Goal: Task Accomplishment & Management: Use online tool/utility

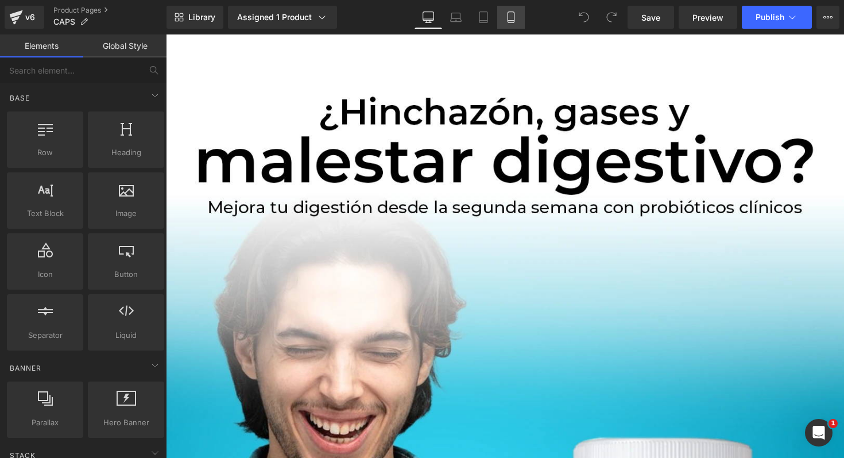
click at [512, 11] on link "Mobile" at bounding box center [511, 17] width 28 height 23
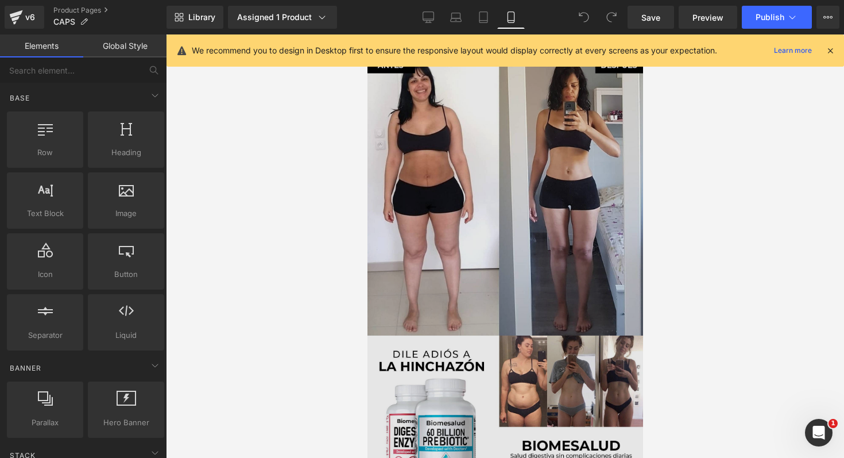
scroll to position [1748, 0]
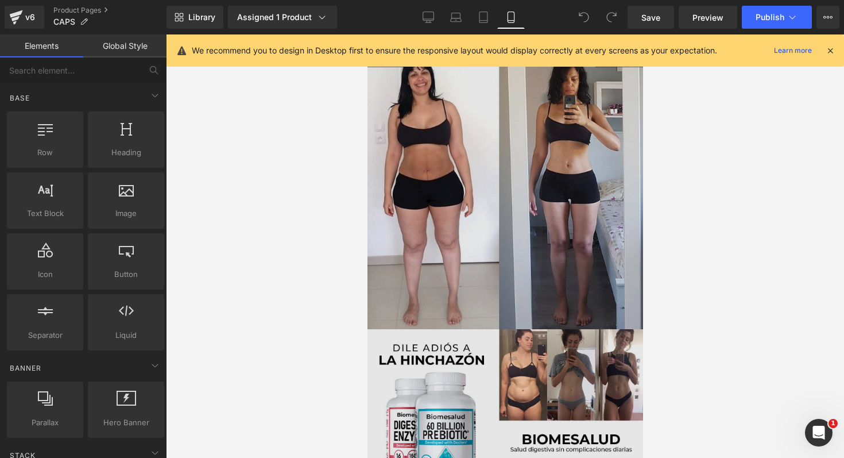
click at [485, 260] on img at bounding box center [505, 254] width 276 height 418
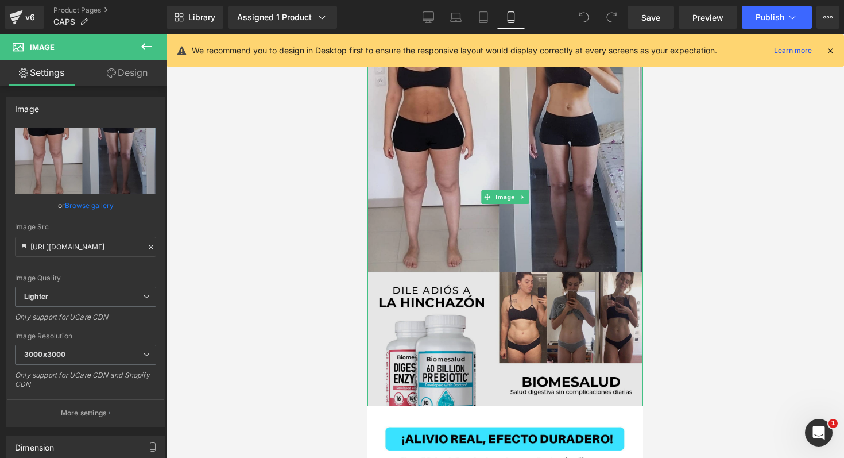
scroll to position [1797, 0]
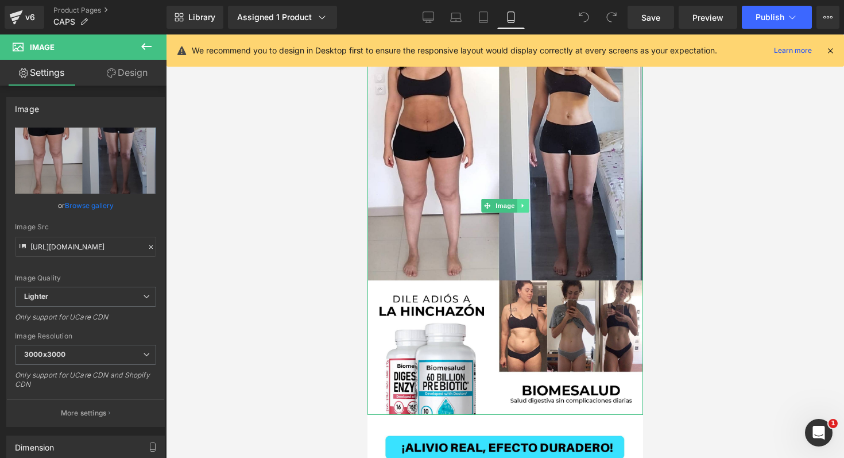
click at [520, 202] on icon at bounding box center [523, 205] width 6 height 7
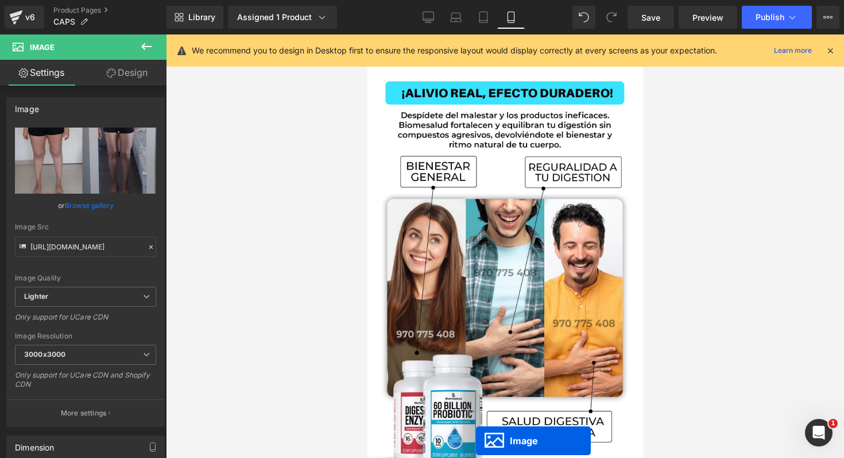
scroll to position [1779, 0]
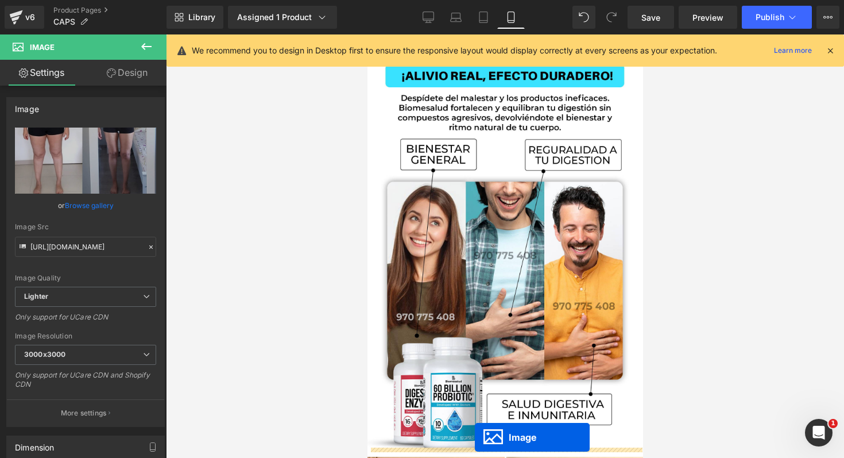
drag, startPoint x: 463, startPoint y: 169, endPoint x: 472, endPoint y: 457, distance: 287.8
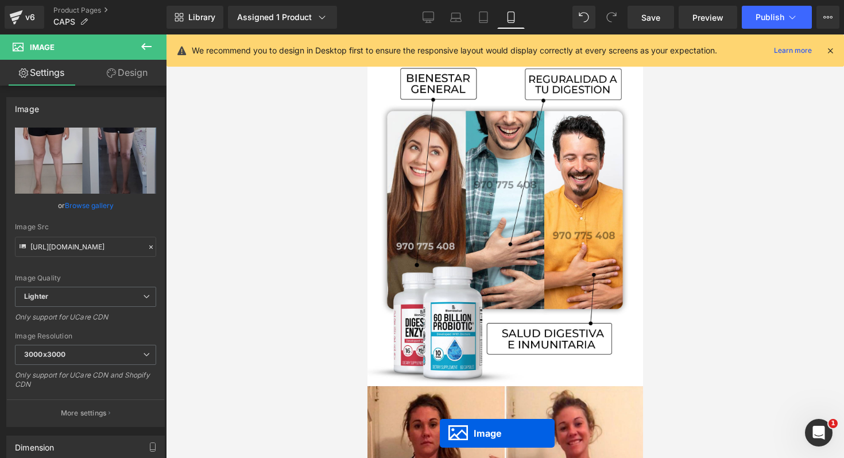
scroll to position [1850, 0]
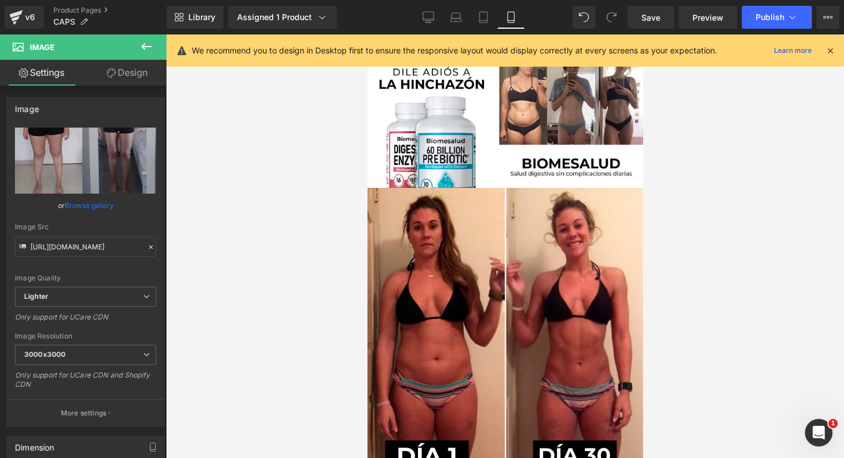
scroll to position [2436, 0]
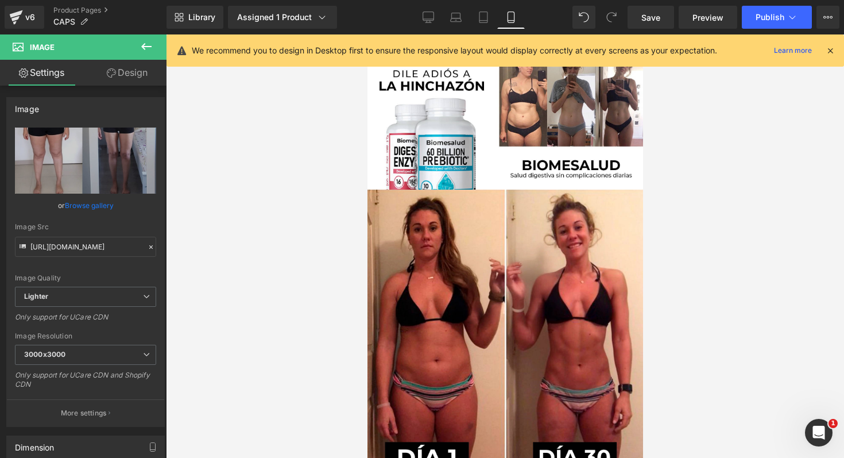
click at [517, 336] on img at bounding box center [505, 395] width 276 height 413
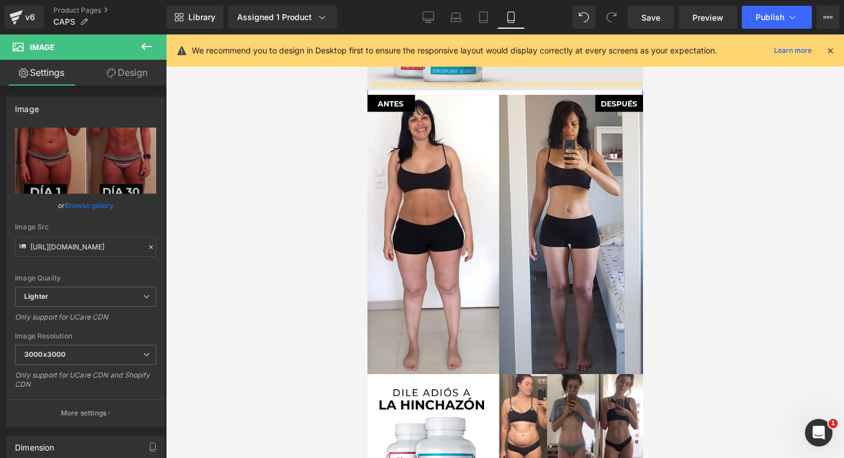
scroll to position [2101, 0]
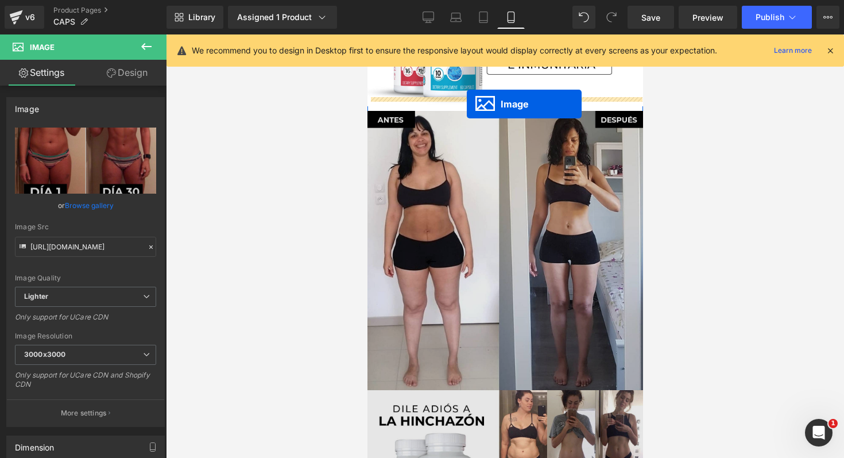
drag, startPoint x: 483, startPoint y: 384, endPoint x: 466, endPoint y: 104, distance: 280.7
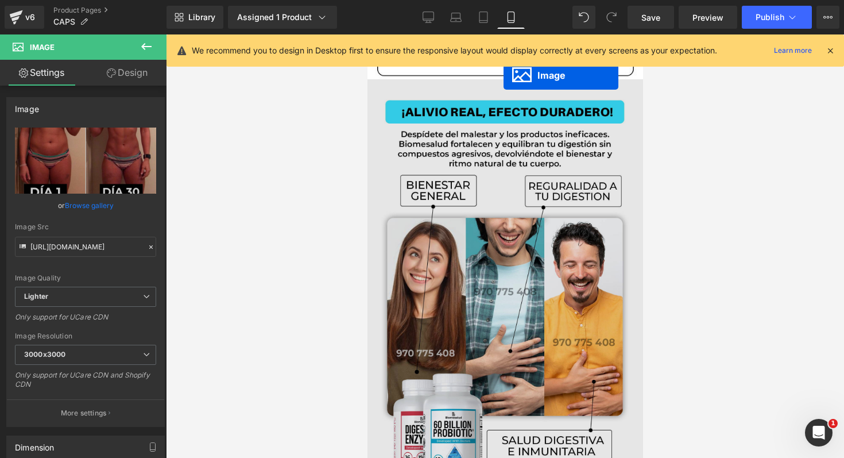
scroll to position [1714, 0]
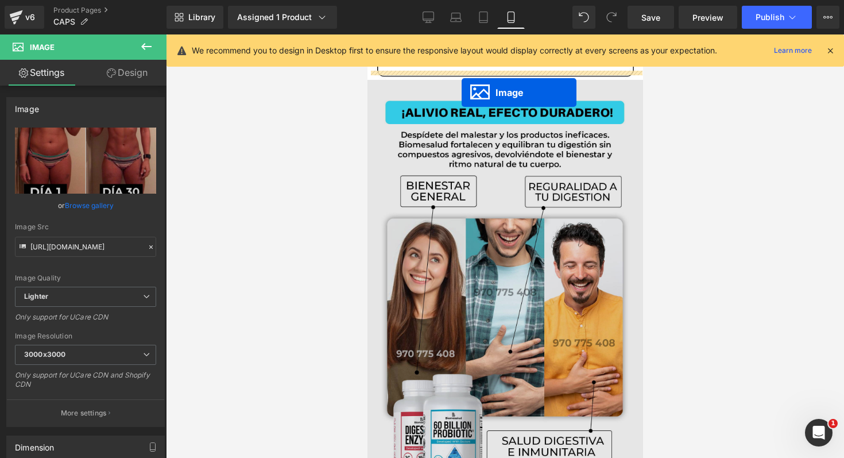
drag, startPoint x: 484, startPoint y: 416, endPoint x: 461, endPoint y: 89, distance: 328.1
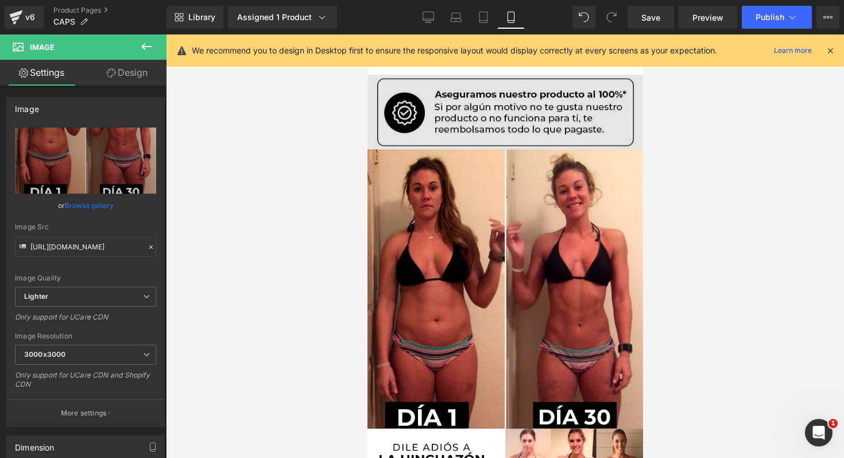
scroll to position [1642, 0]
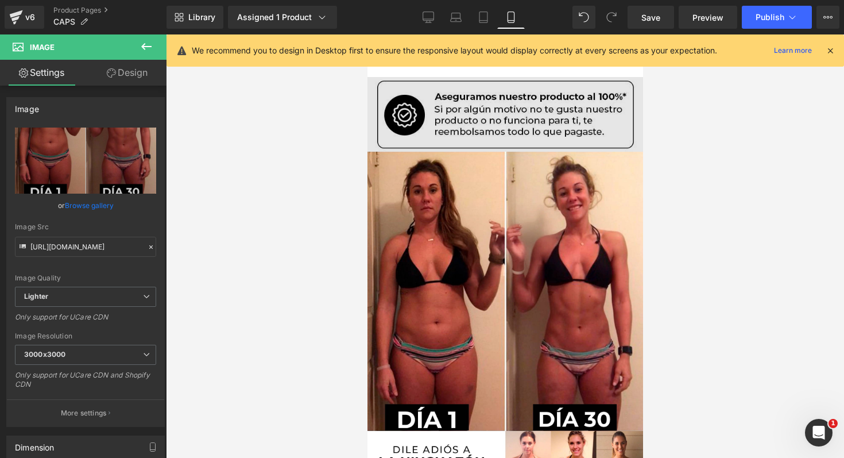
click at [502, 291] on img at bounding box center [505, 358] width 276 height 413
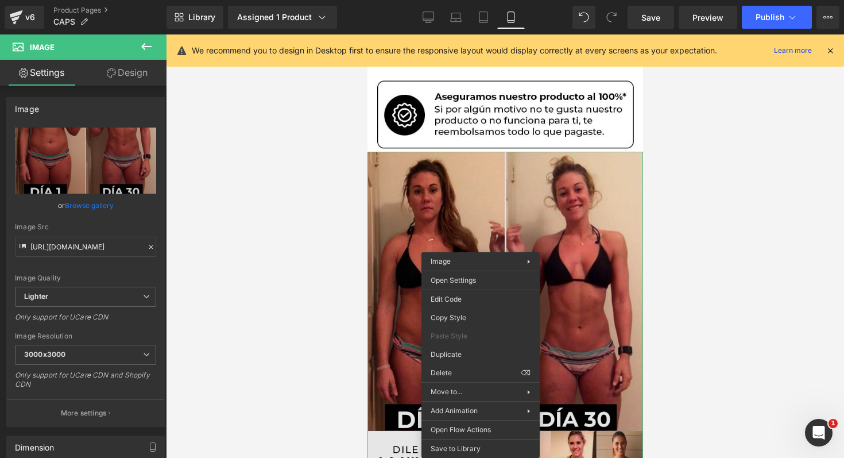
drag, startPoint x: 480, startPoint y: 344, endPoint x: 473, endPoint y: 203, distance: 141.4
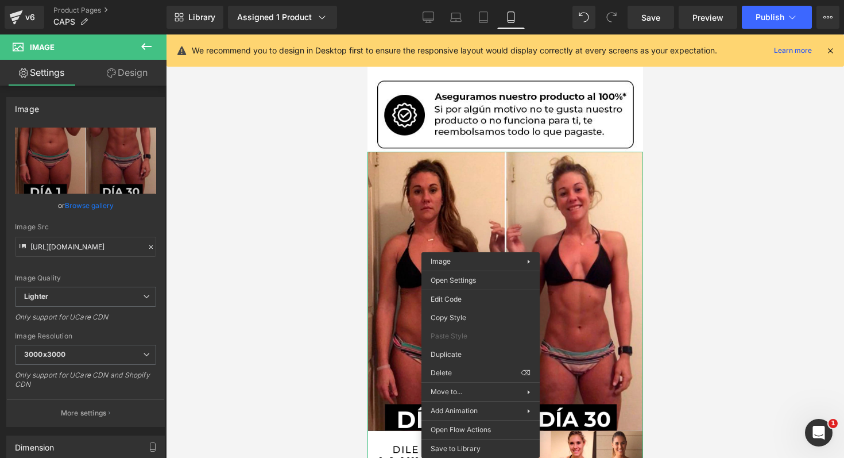
click at [722, 192] on div at bounding box center [505, 245] width 678 height 423
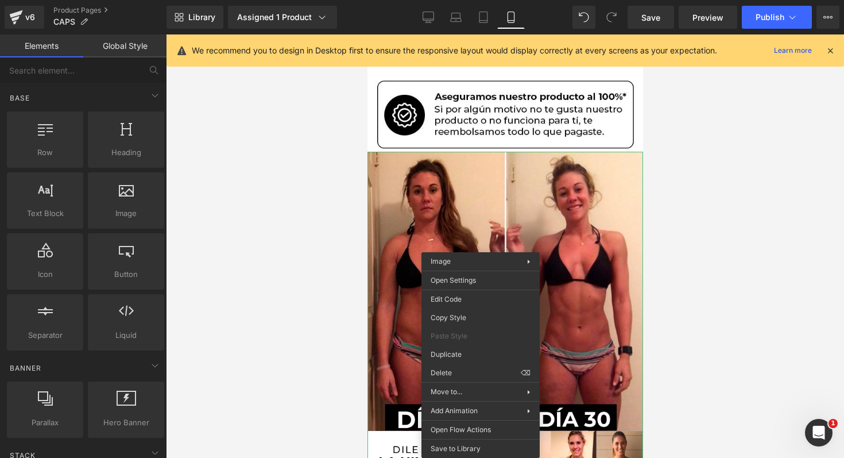
click at [323, 308] on div at bounding box center [505, 245] width 678 height 423
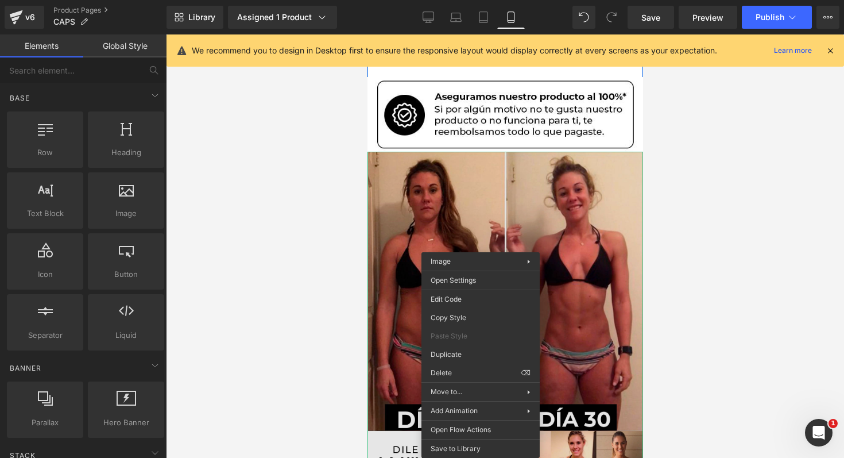
click at [411, 289] on img at bounding box center [505, 358] width 276 height 413
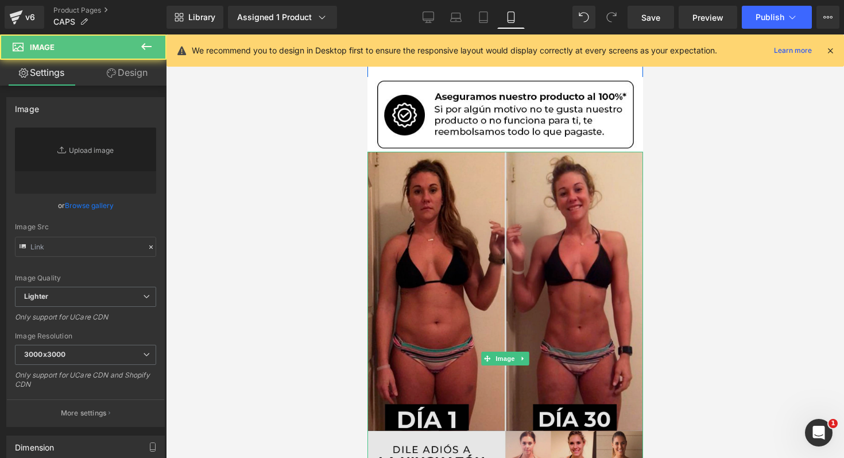
type input "[URL][DOMAIN_NAME]"
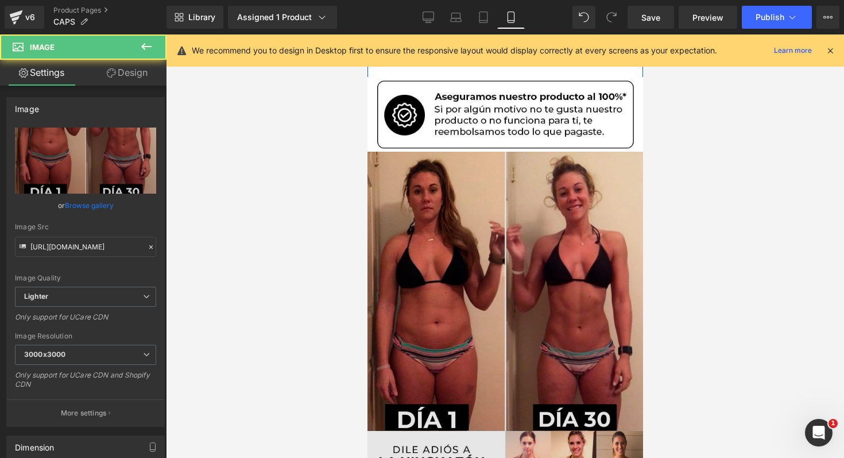
click at [437, 292] on img at bounding box center [505, 358] width 276 height 413
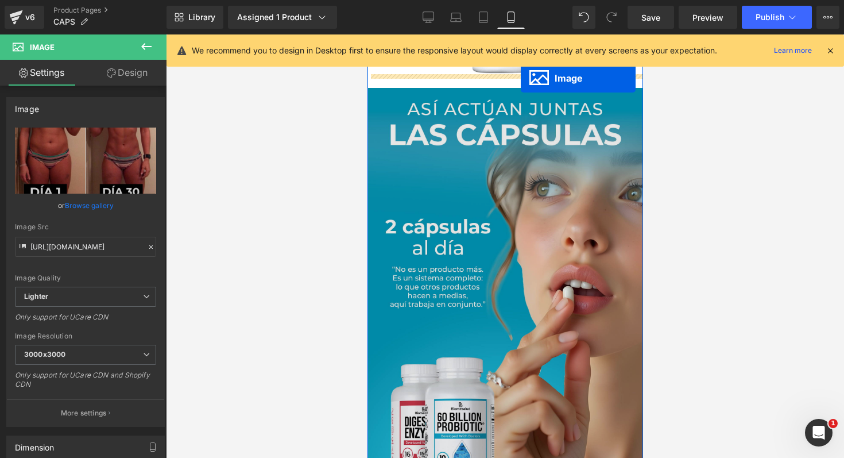
scroll to position [775, 0]
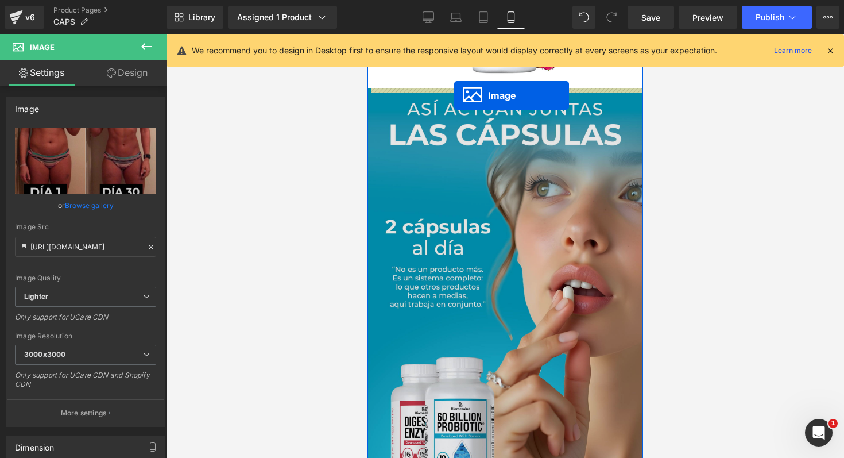
drag, startPoint x: 483, startPoint y: 350, endPoint x: 454, endPoint y: 95, distance: 256.6
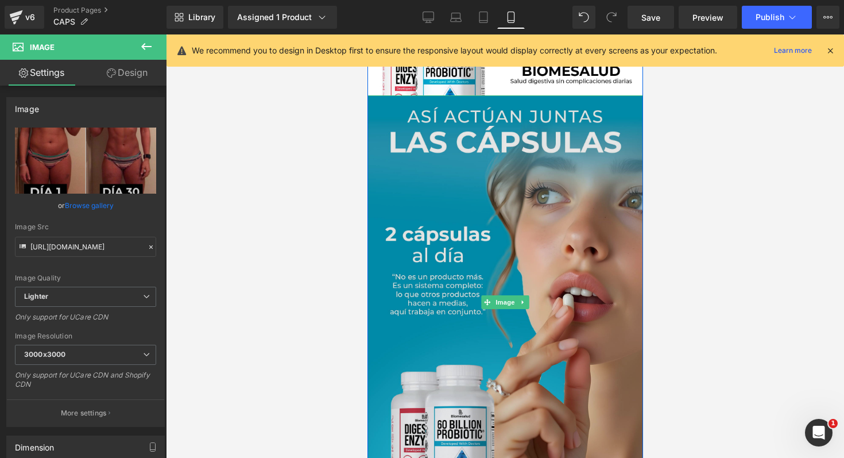
scroll to position [1215, 0]
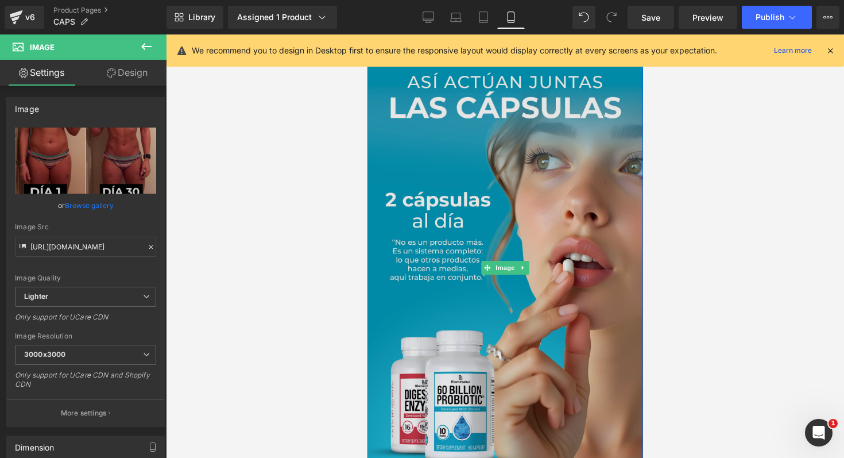
click at [466, 217] on img at bounding box center [505, 267] width 276 height 413
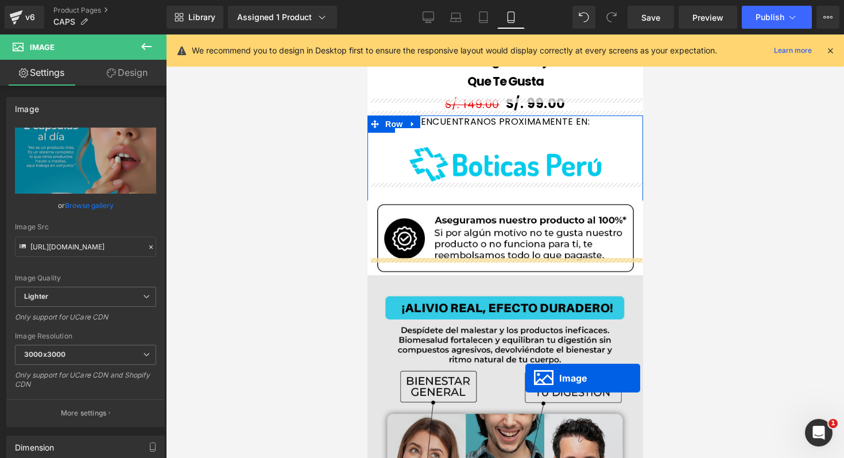
scroll to position [1560, 0]
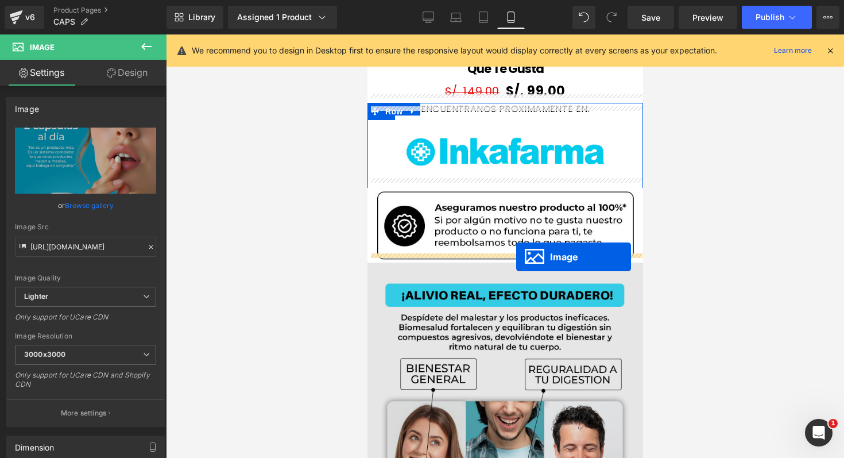
drag, startPoint x: 482, startPoint y: 269, endPoint x: 516, endPoint y: 257, distance: 35.4
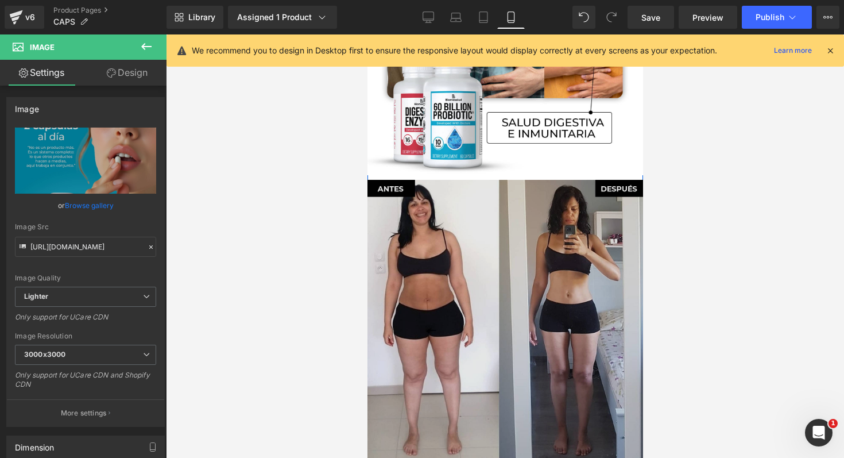
scroll to position [2442, 0]
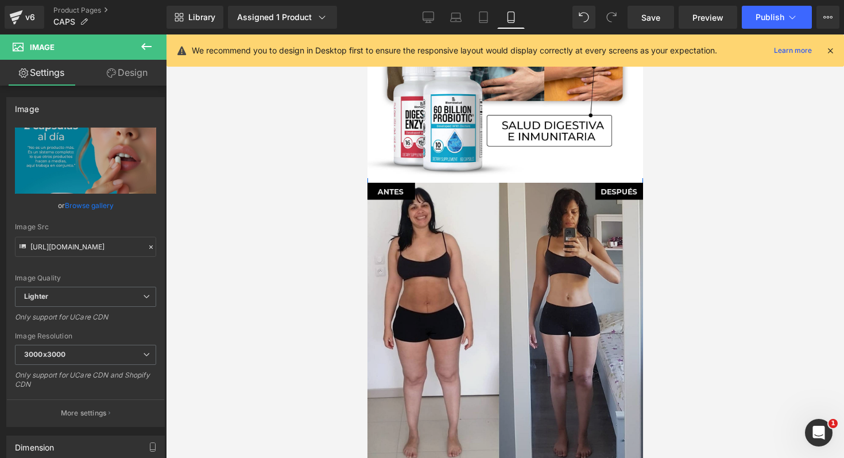
click at [508, 243] on img at bounding box center [505, 387] width 276 height 418
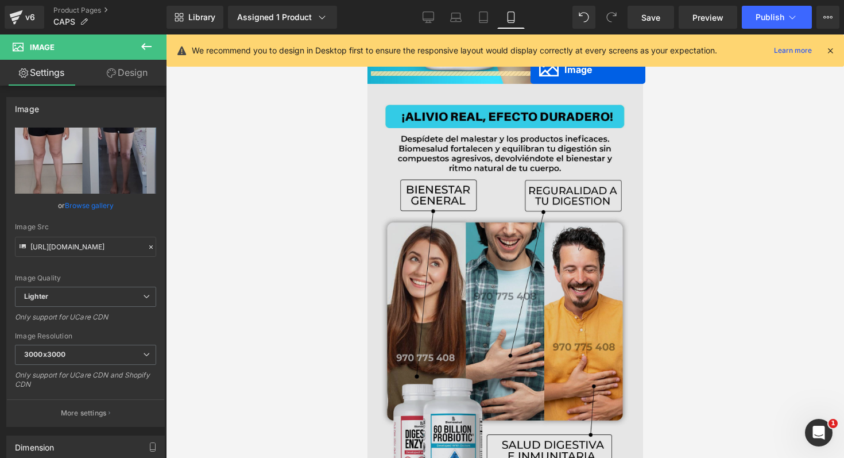
scroll to position [2111, 0]
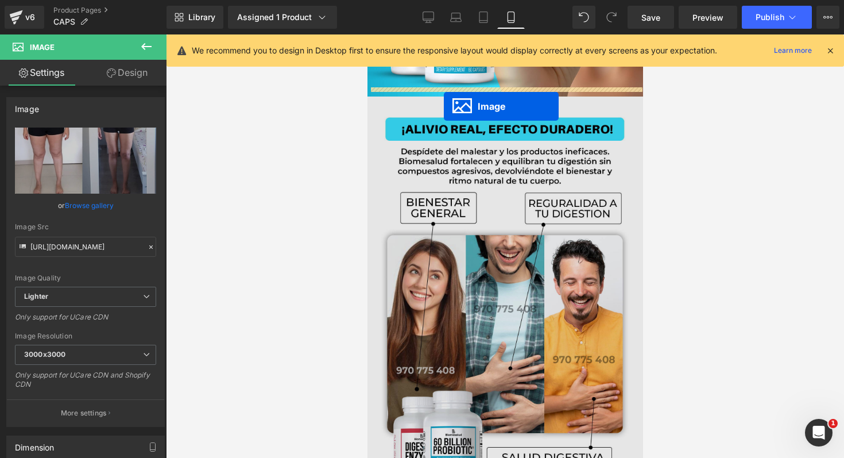
drag, startPoint x: 483, startPoint y: 374, endPoint x: 443, endPoint y: 106, distance: 270.5
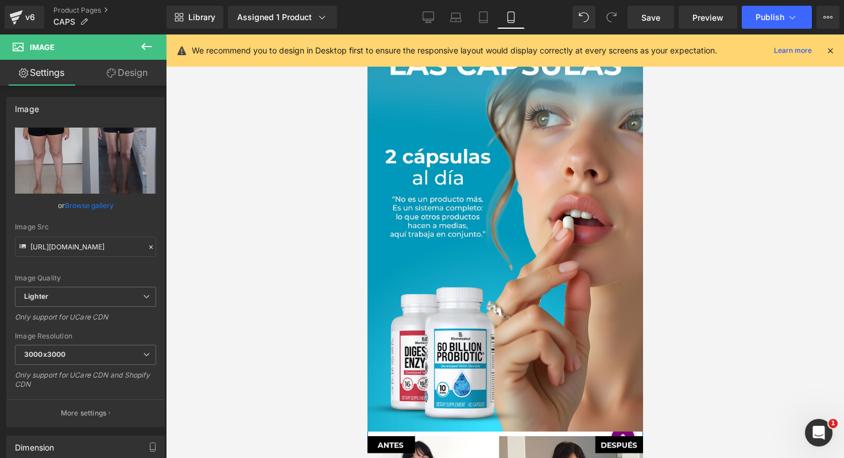
scroll to position [1776, 6]
click at [704, 209] on div at bounding box center [505, 245] width 678 height 423
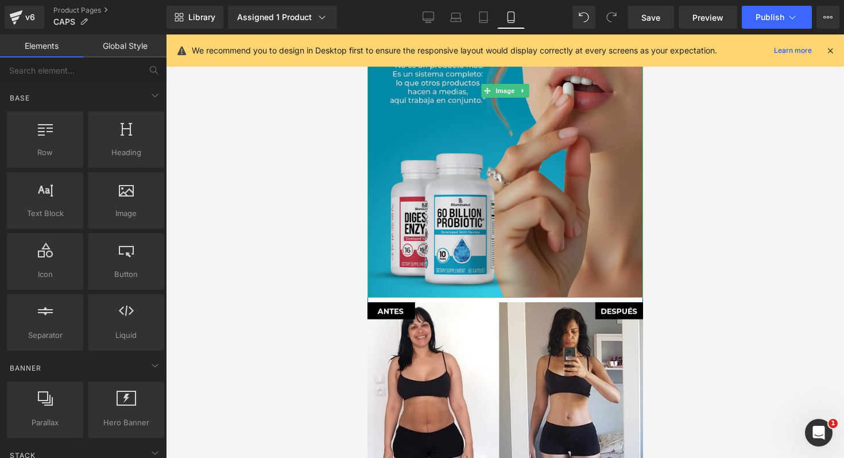
scroll to position [1901, 6]
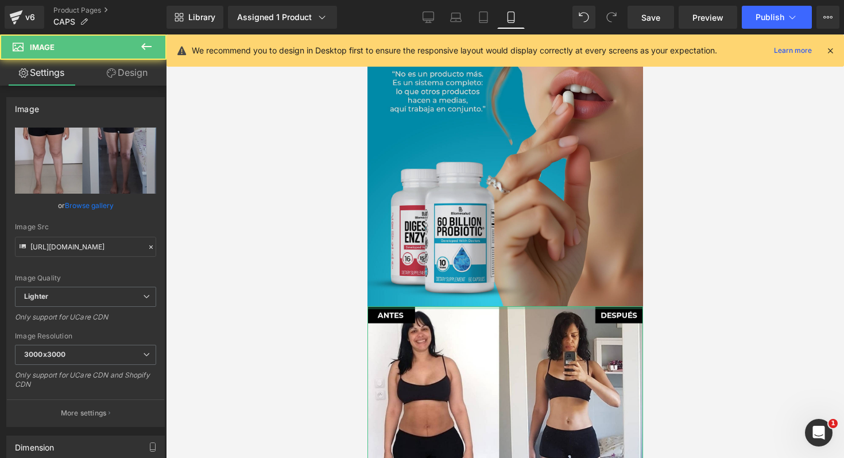
drag, startPoint x: 502, startPoint y: 298, endPoint x: 515, endPoint y: 277, distance: 24.2
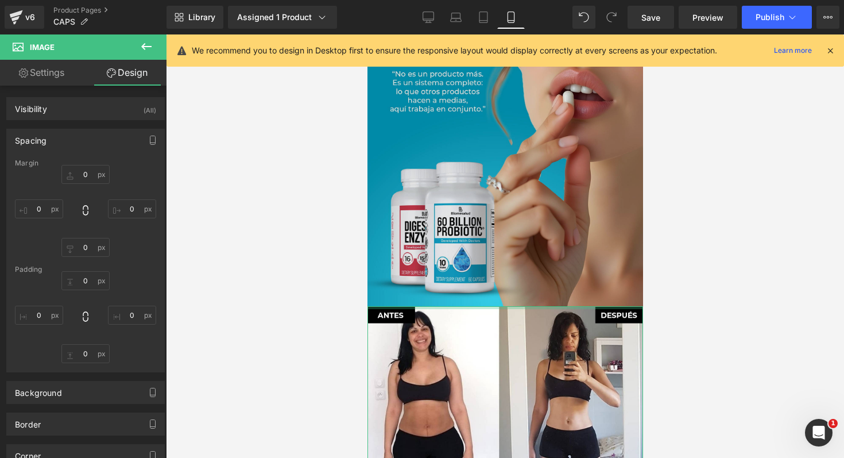
type input "0"
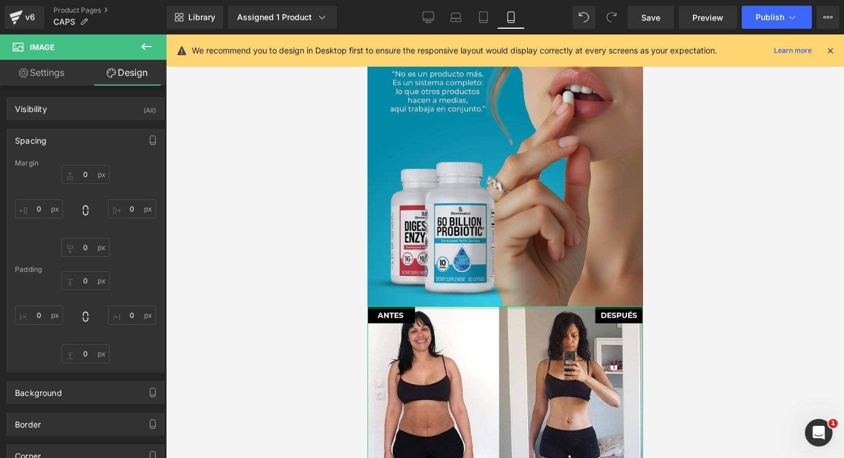
type input "0"
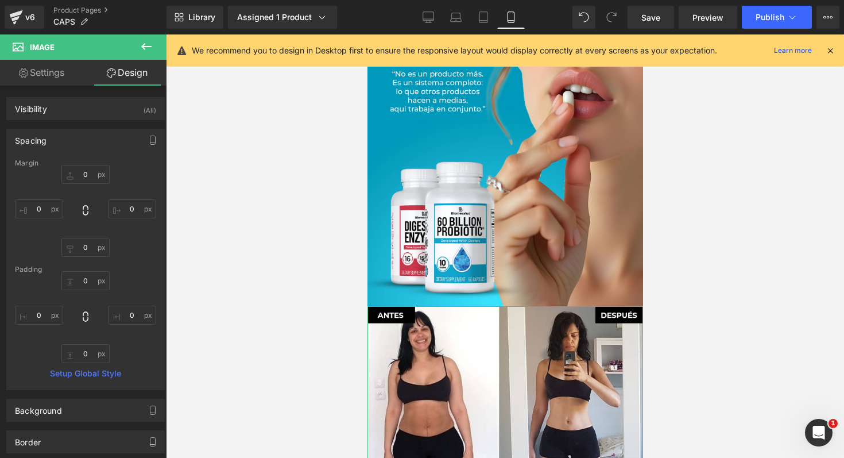
click at [698, 209] on div at bounding box center [505, 245] width 678 height 423
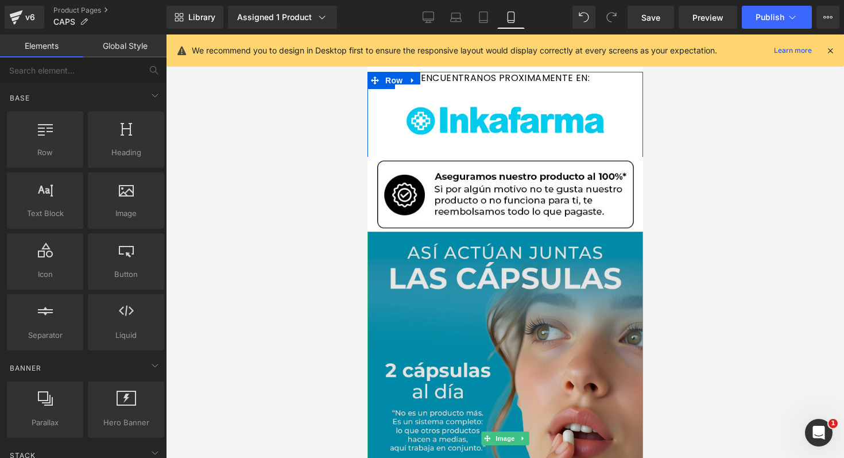
scroll to position [1562, 6]
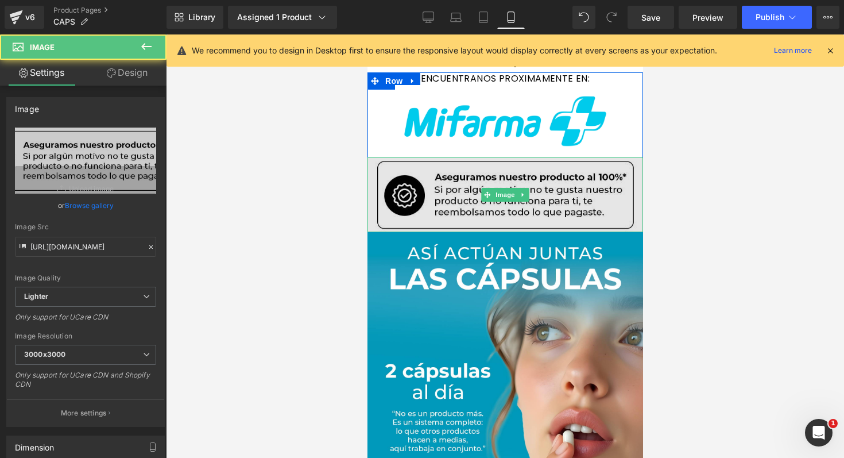
drag, startPoint x: 518, startPoint y: 221, endPoint x: 527, endPoint y: 207, distance: 16.6
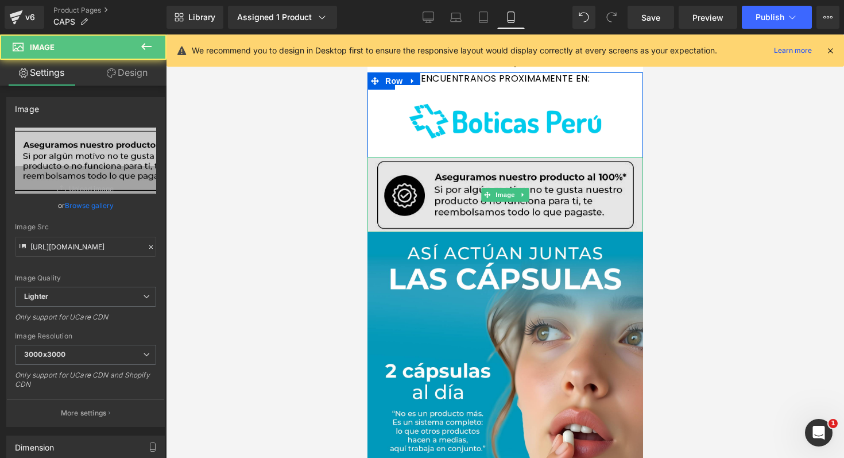
click at [527, 207] on div "Image" at bounding box center [505, 194] width 276 height 75
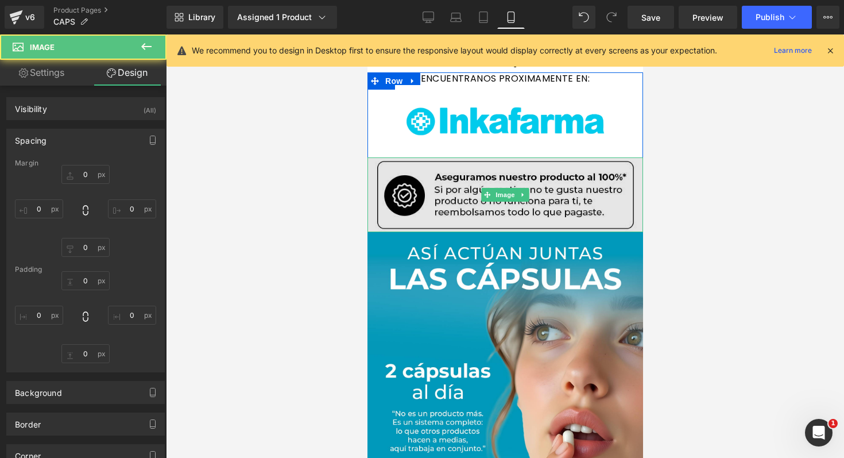
type input "0"
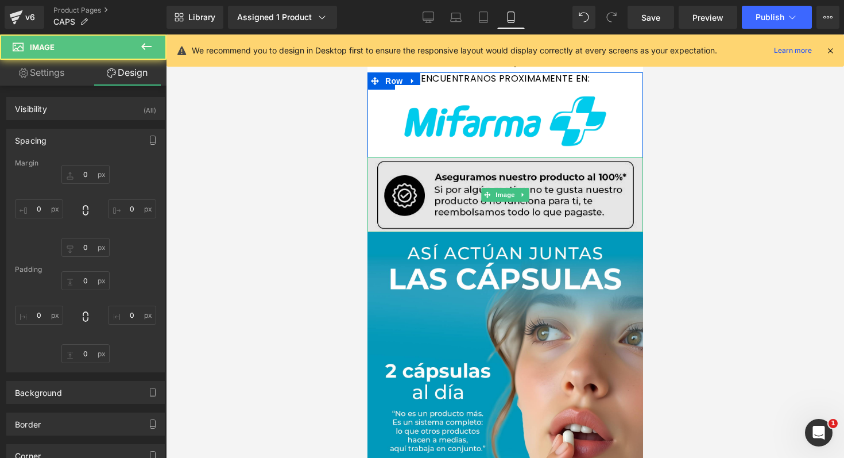
type input "0"
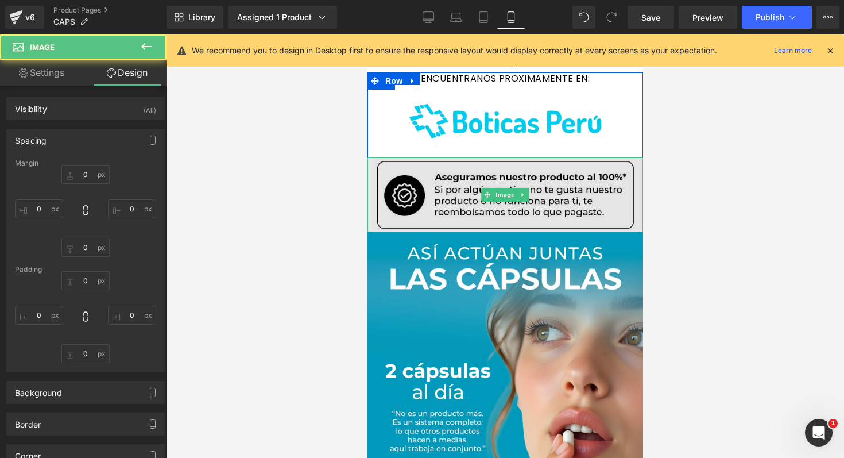
type input "0"
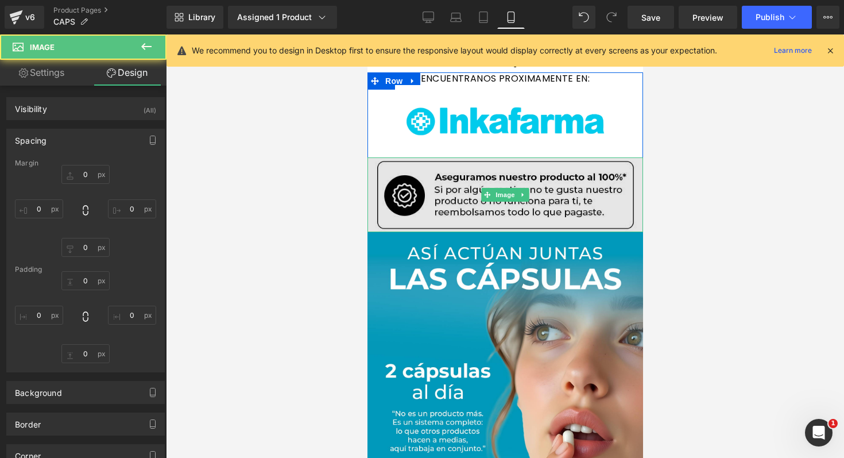
type input "0"
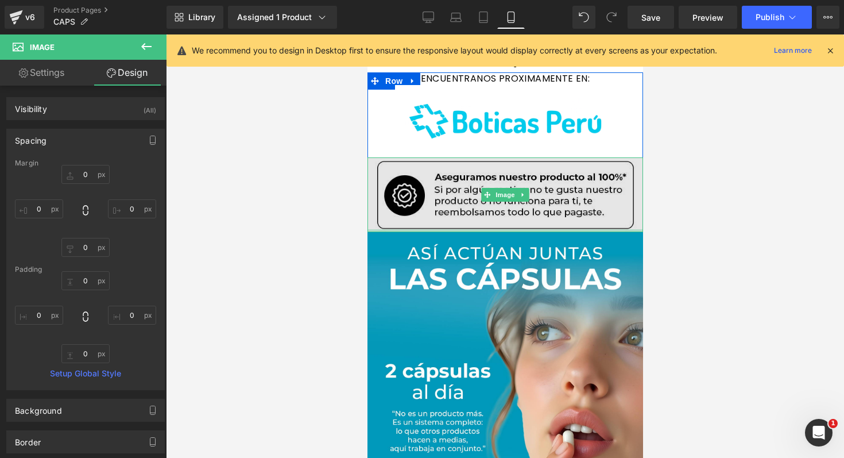
type input "0px"
drag, startPoint x: 515, startPoint y: 222, endPoint x: 522, endPoint y: 207, distance: 16.2
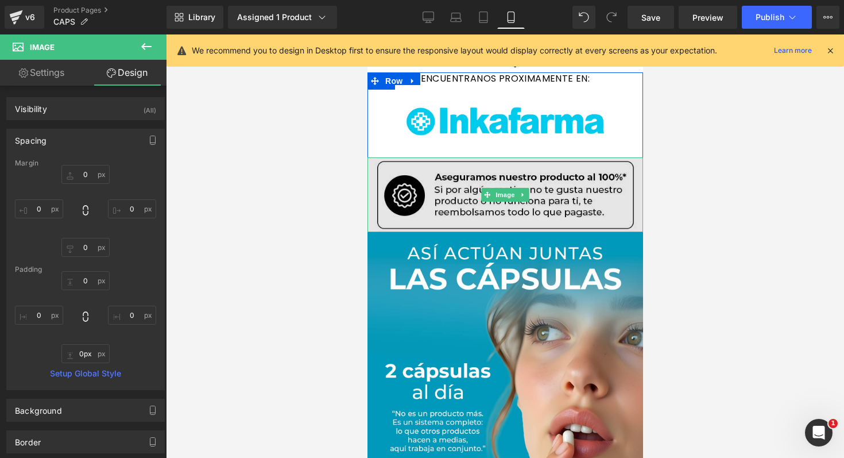
click at [522, 207] on div "Image" at bounding box center [505, 194] width 276 height 75
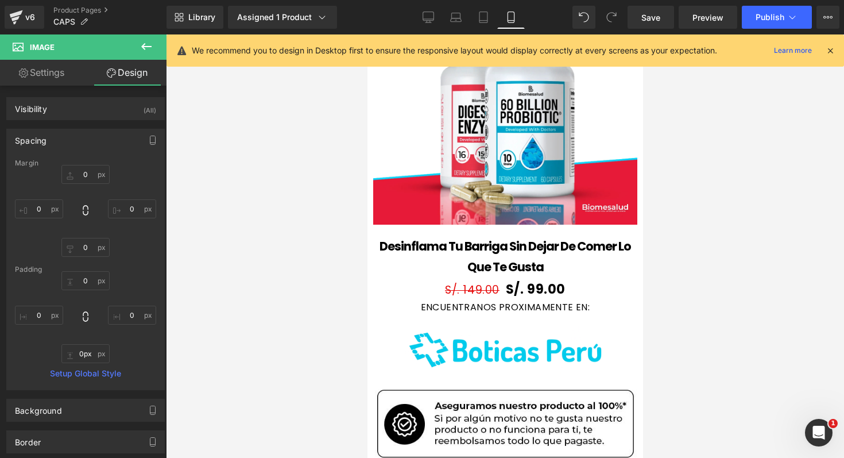
scroll to position [1354, 6]
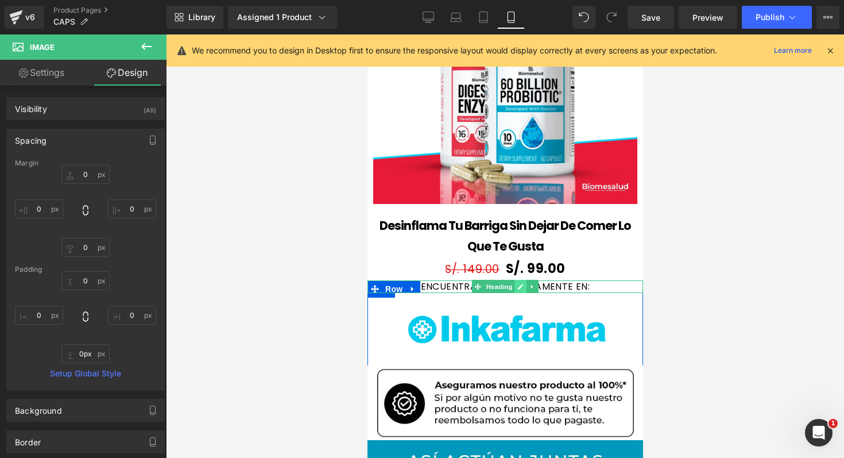
click at [517, 284] on icon at bounding box center [520, 287] width 6 height 6
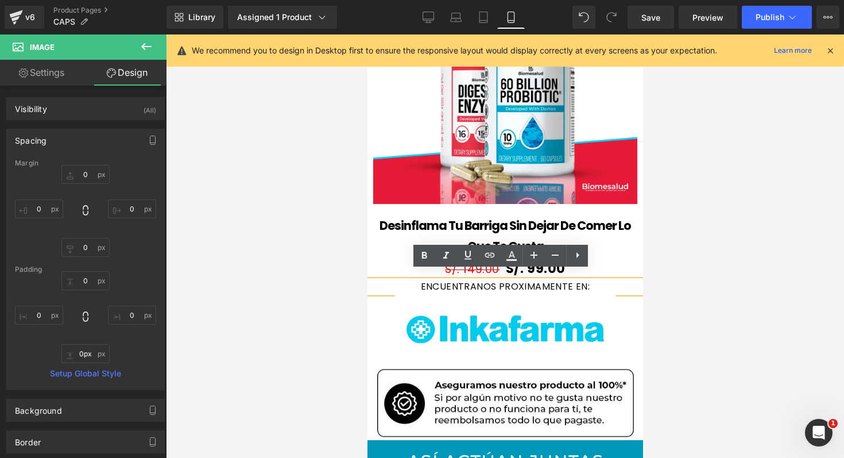
click at [544, 280] on div "ENCUENTRANOS PROXIMAMENTE EN:" at bounding box center [505, 286] width 276 height 13
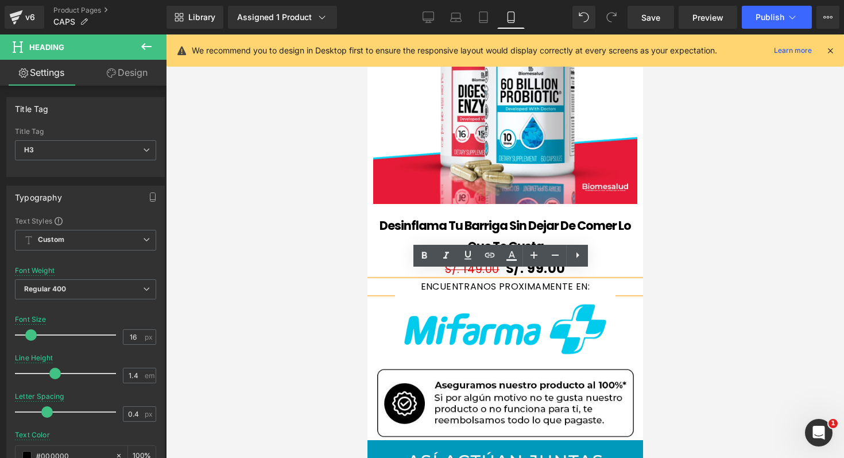
click at [665, 264] on div at bounding box center [505, 245] width 678 height 423
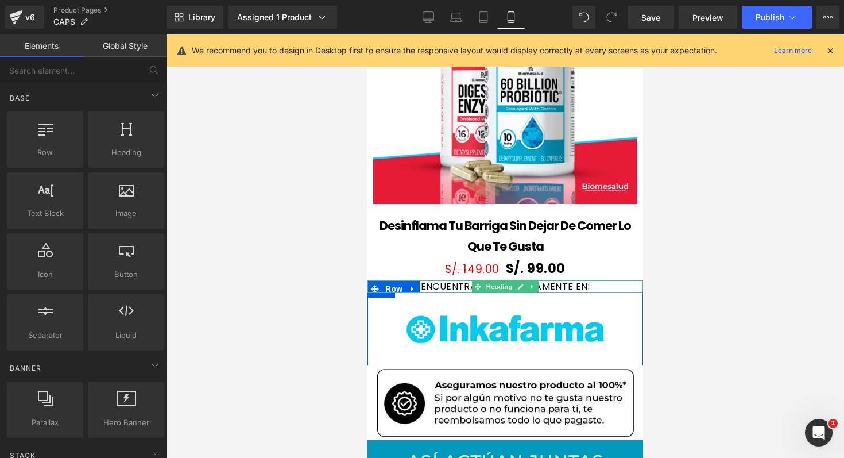
click at [594, 280] on div "ENCUENTRANOS PROXIMAMENTE EN:" at bounding box center [505, 286] width 276 height 13
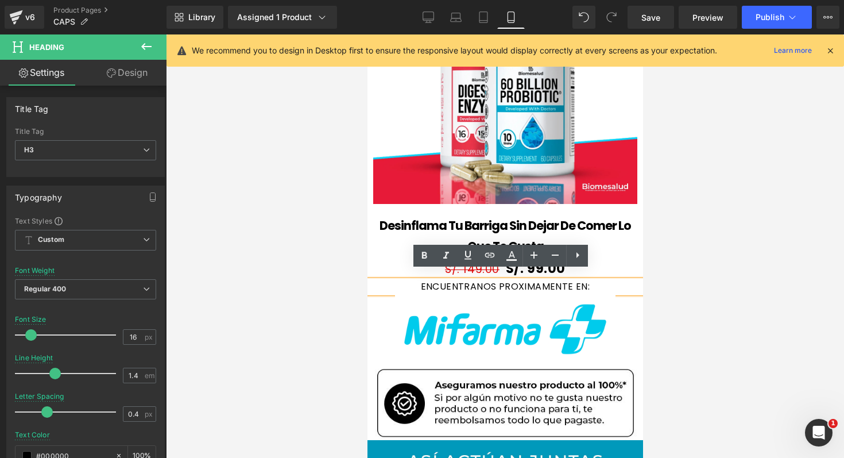
click at [553, 280] on div "ENCUENTRANOS PROXIMAMENTE EN:" at bounding box center [505, 286] width 276 height 13
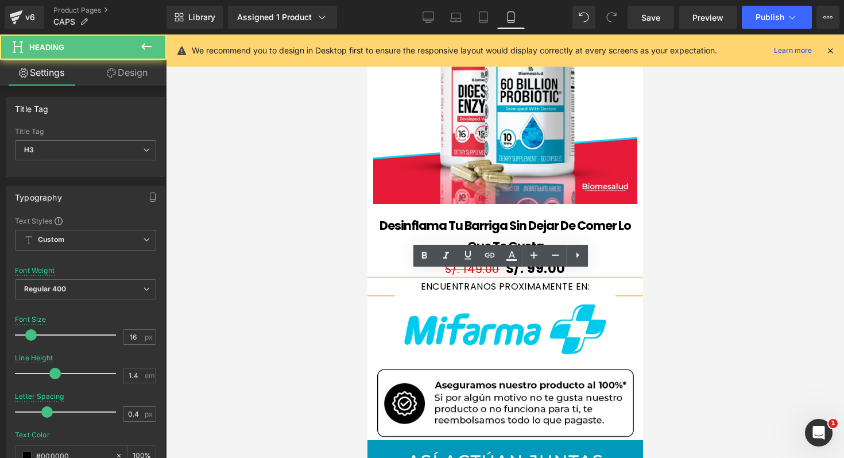
click at [586, 280] on div "ENCUENTRANOS PROXIMAMENTE EN:" at bounding box center [505, 286] width 276 height 13
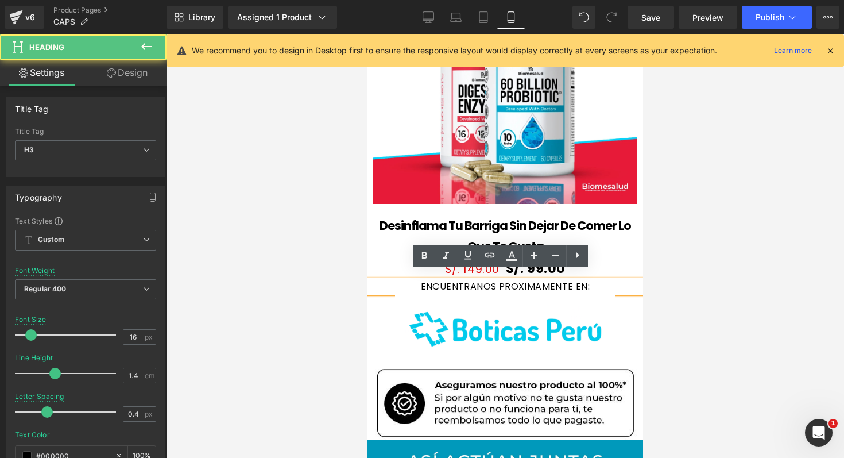
click at [579, 280] on div "ENCUENTRANOS PROXIMAMENTE EN:" at bounding box center [505, 286] width 276 height 13
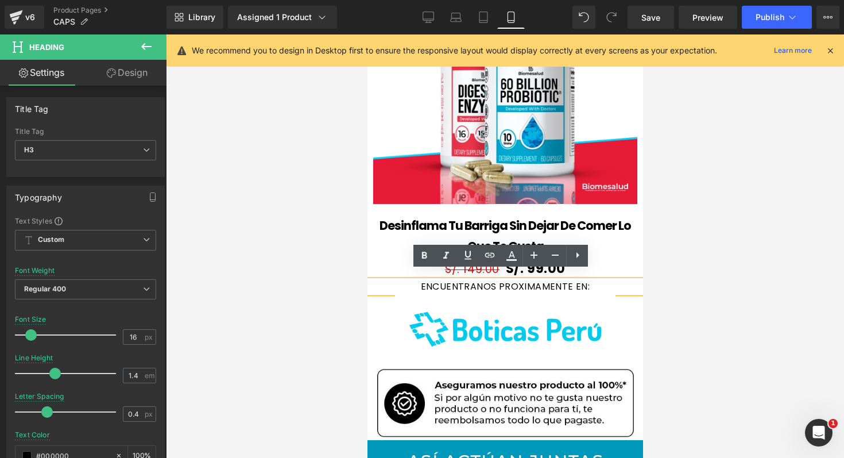
click at [401, 280] on div "ENCUENTRANOS PROXIMAMENTE EN:" at bounding box center [505, 286] width 276 height 13
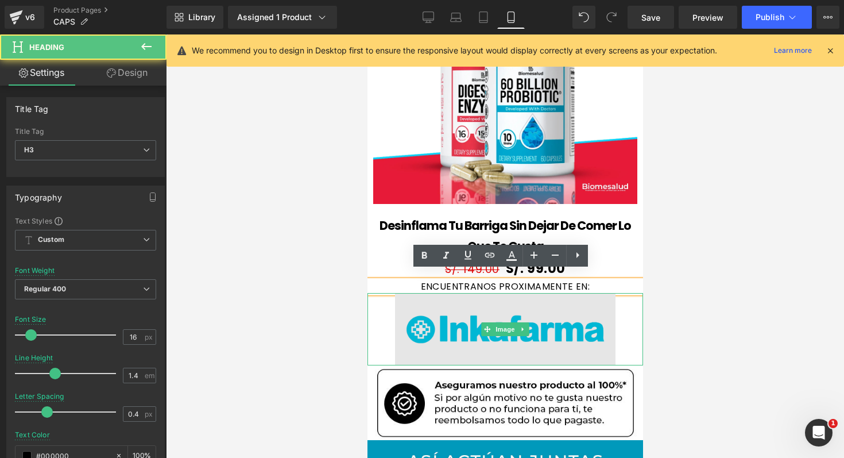
click at [400, 299] on img at bounding box center [504, 329] width 220 height 72
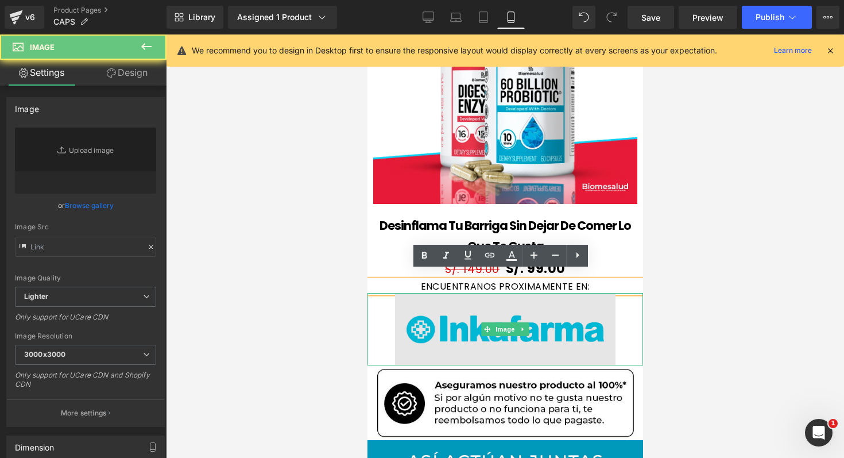
type input "[URL][DOMAIN_NAME]"
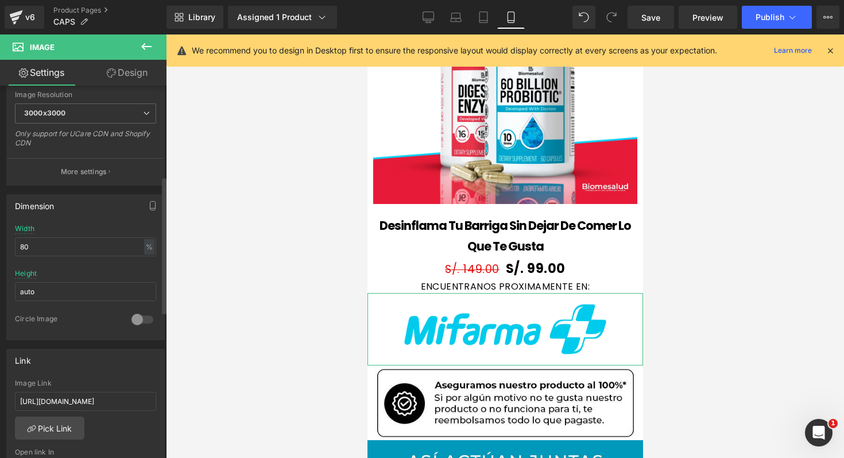
scroll to position [247, 0]
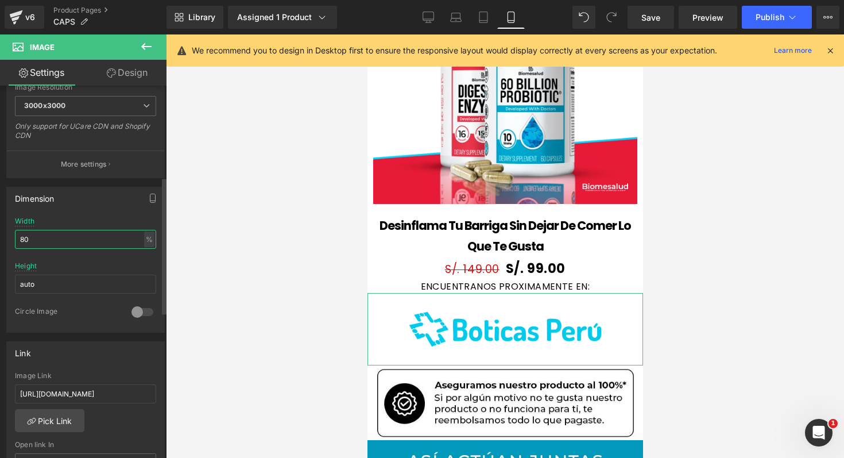
click at [113, 240] on input "80" at bounding box center [85, 239] width 141 height 19
type input "8"
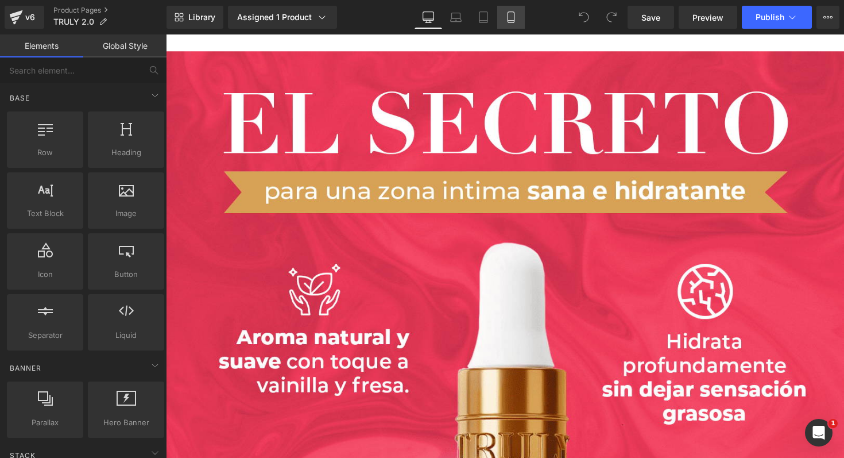
click at [516, 28] on link "Mobile" at bounding box center [511, 17] width 28 height 23
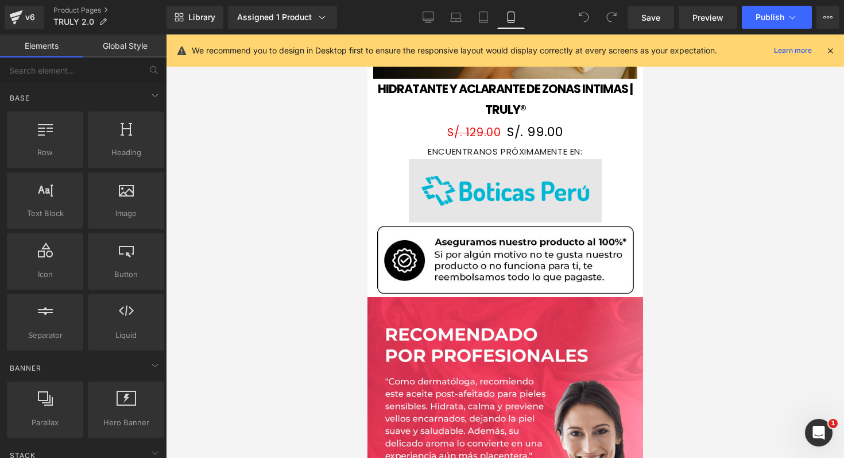
scroll to position [1346, 0]
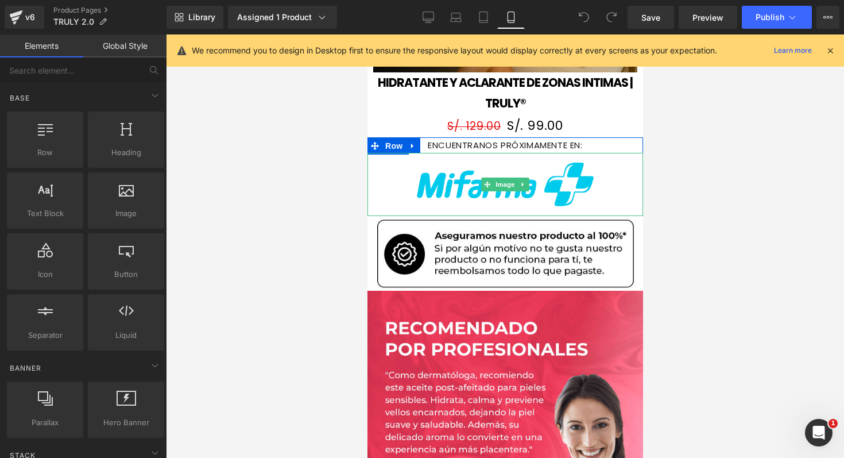
click at [397, 174] on link at bounding box center [505, 184] width 276 height 63
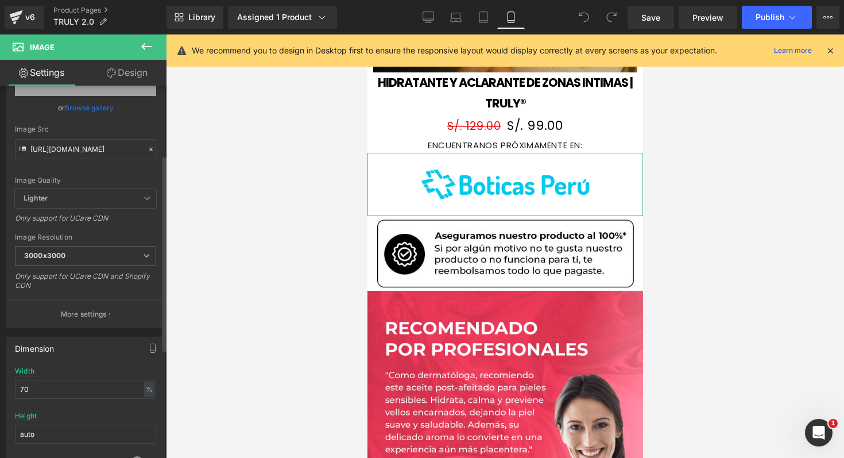
scroll to position [154, 0]
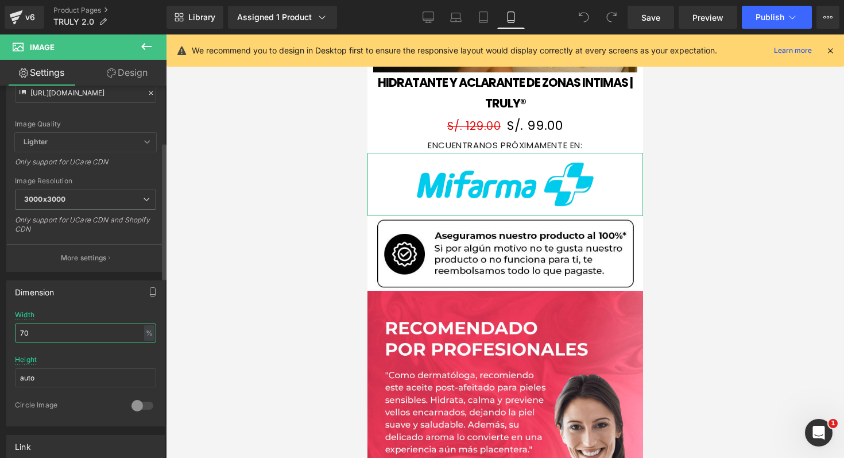
drag, startPoint x: 80, startPoint y: 332, endPoint x: 36, endPoint y: 334, distance: 44.8
click at [36, 334] on input "70" at bounding box center [85, 332] width 141 height 19
type input "7"
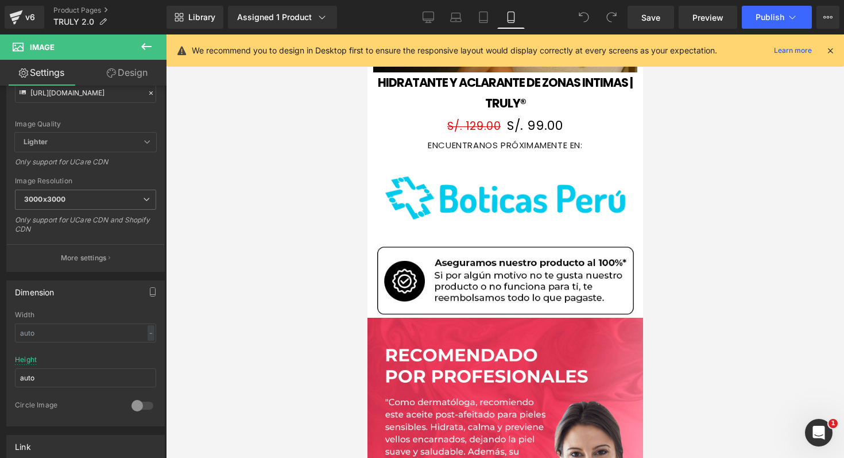
click at [192, 276] on div at bounding box center [505, 245] width 678 height 423
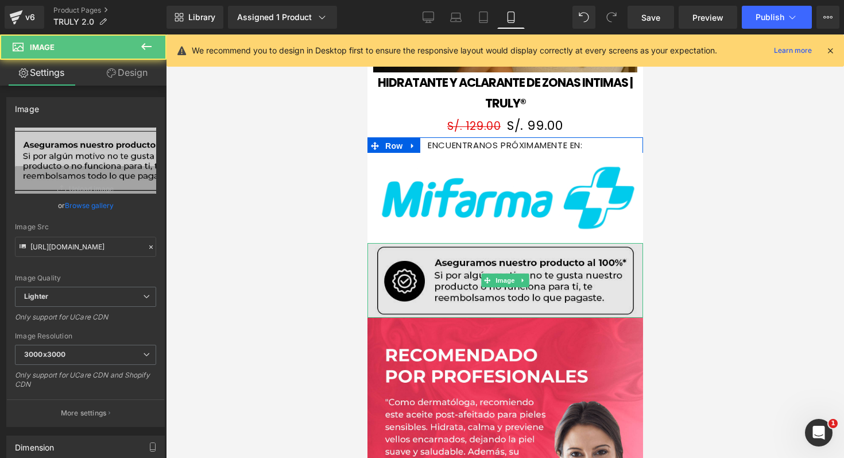
click at [486, 302] on div "Image" at bounding box center [505, 280] width 276 height 75
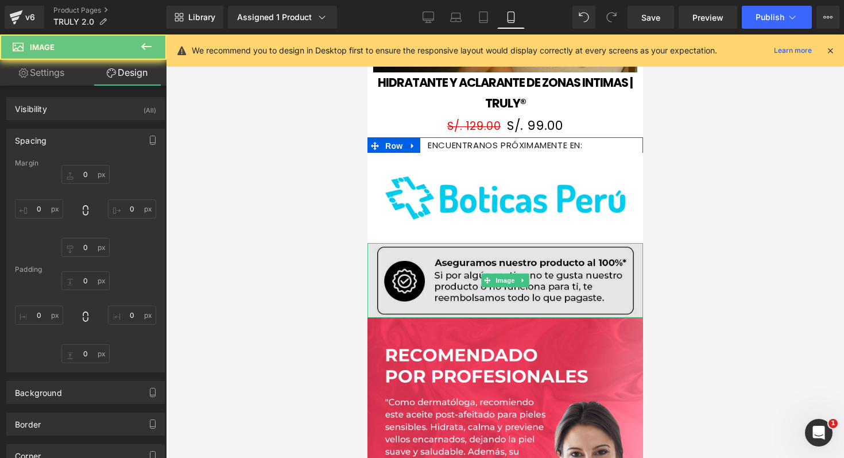
type input "0"
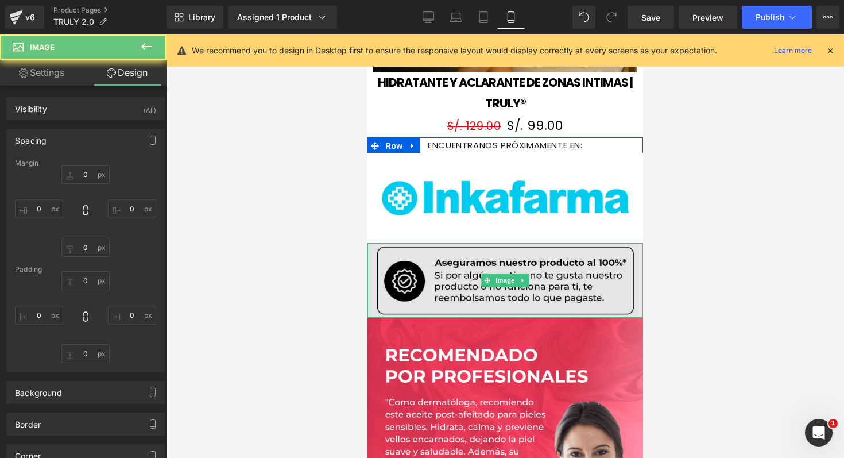
type input "0"
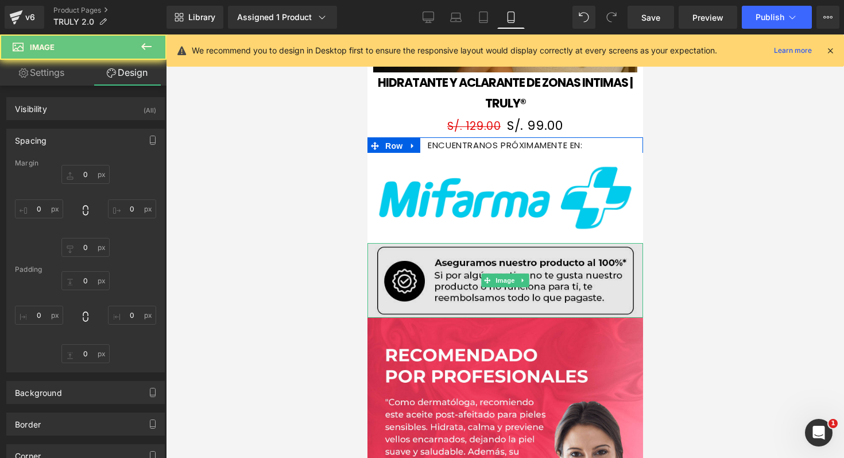
type input "0"
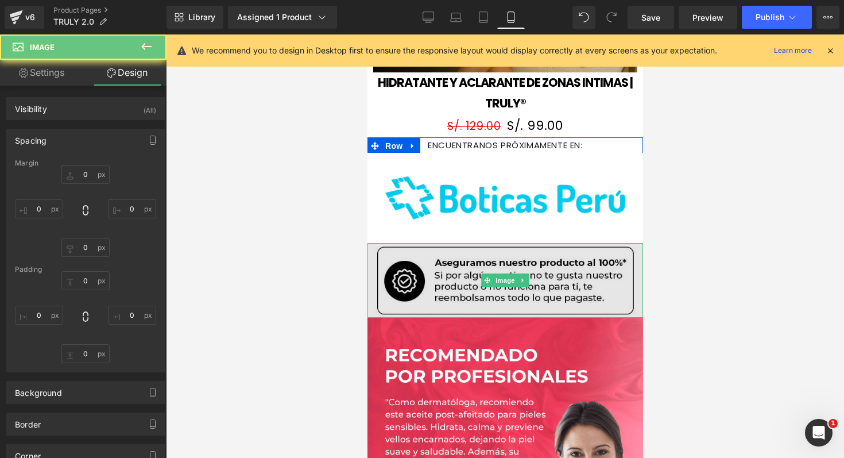
type input "0"
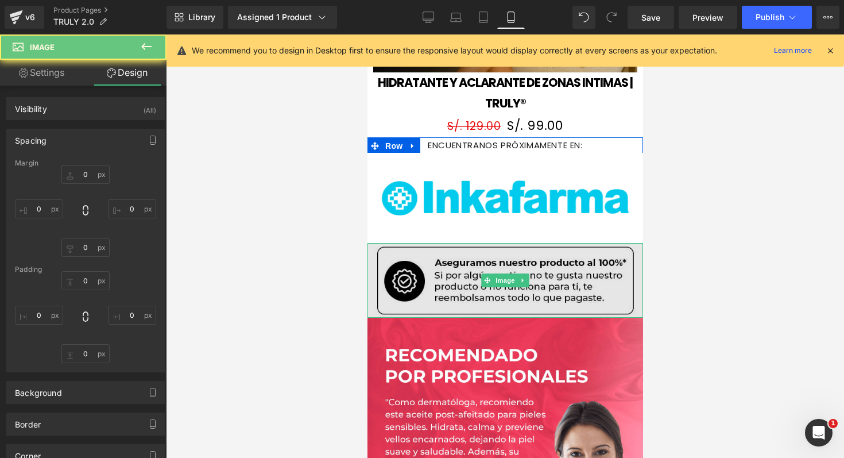
type input "0"
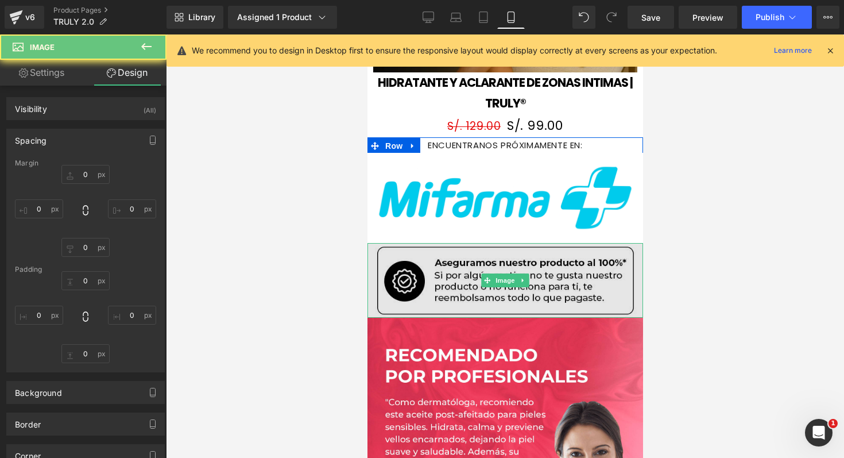
type input "0"
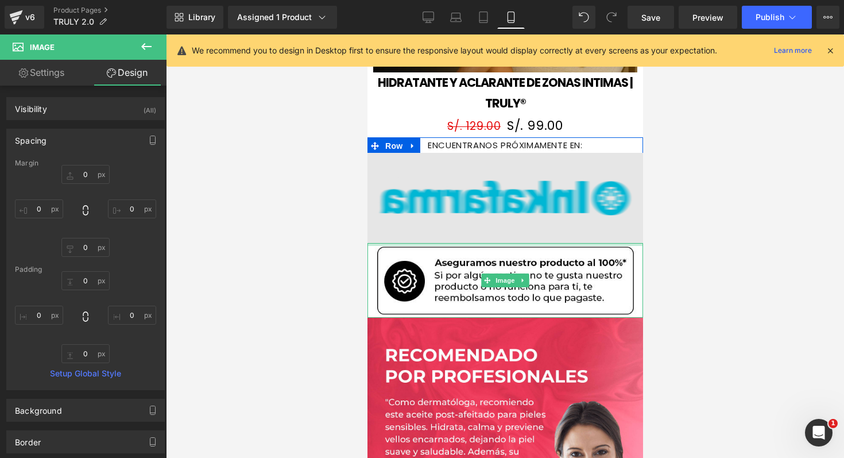
type input "0px"
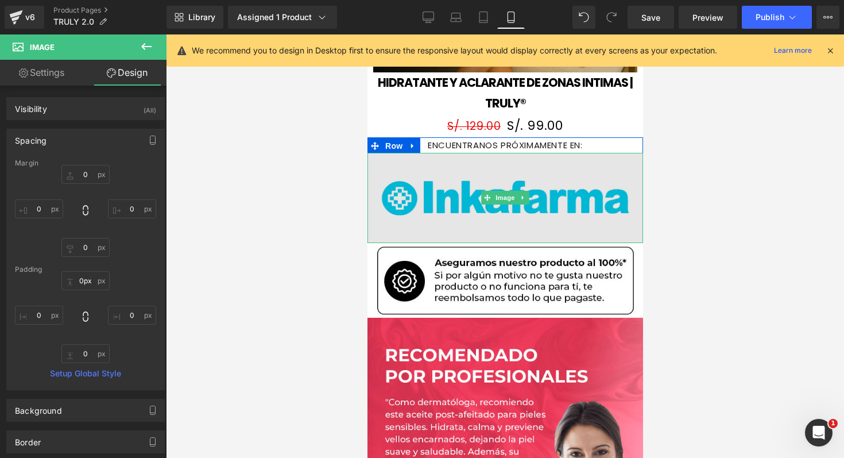
drag, startPoint x: 517, startPoint y: 234, endPoint x: 521, endPoint y: 220, distance: 15.1
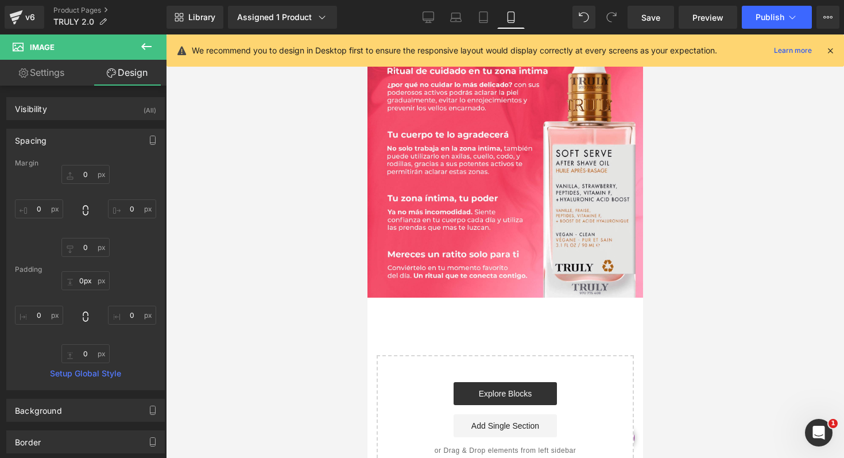
scroll to position [3386, 0]
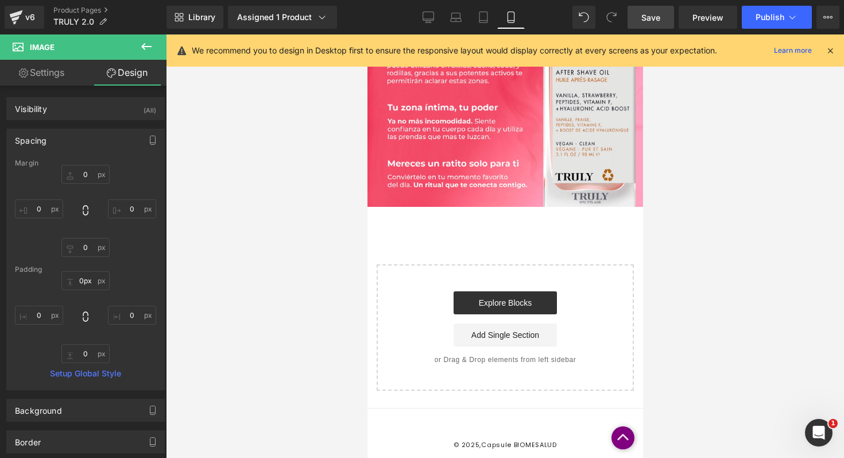
click at [638, 16] on link "Save" at bounding box center [651, 17] width 47 height 23
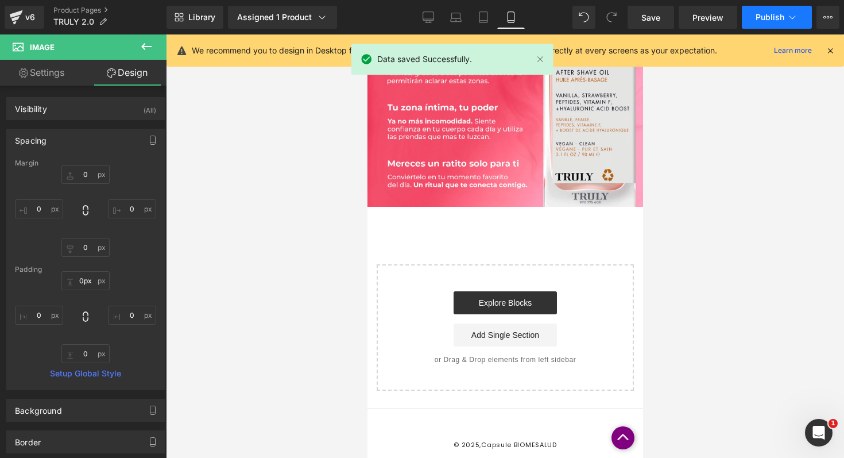
click at [789, 18] on icon at bounding box center [792, 16] width 11 height 11
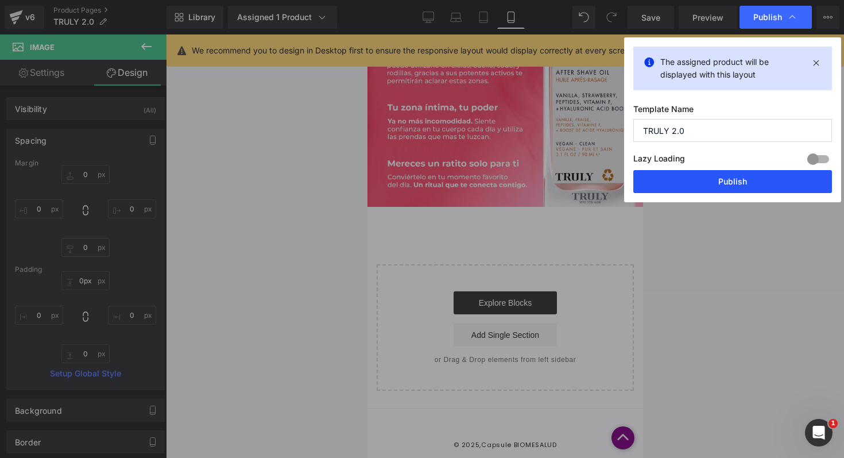
click at [722, 183] on button "Publish" at bounding box center [732, 181] width 199 height 23
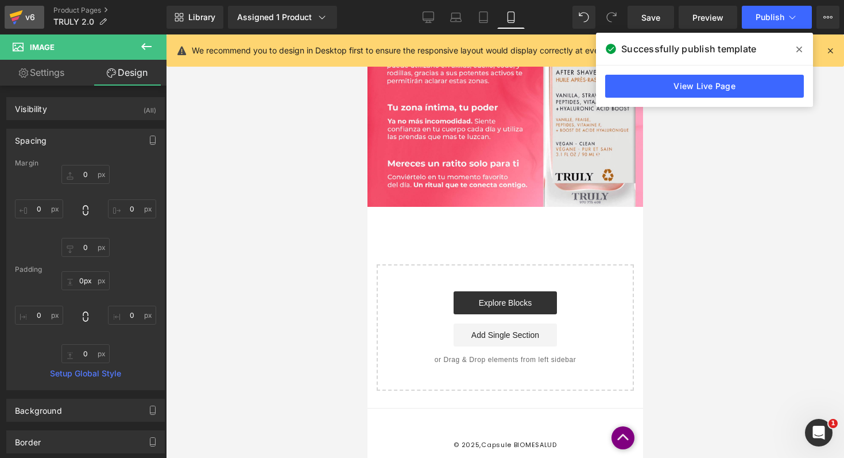
click at [28, 21] on div "v6" at bounding box center [30, 17] width 14 height 15
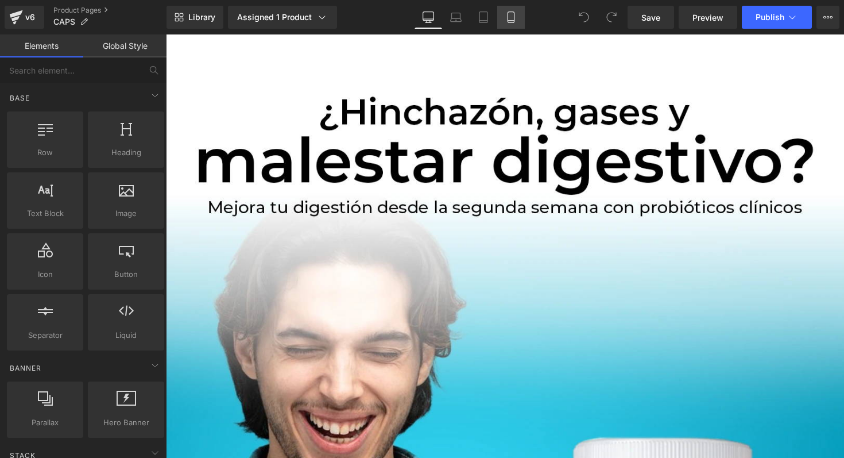
click at [509, 25] on link "Mobile" at bounding box center [511, 17] width 28 height 23
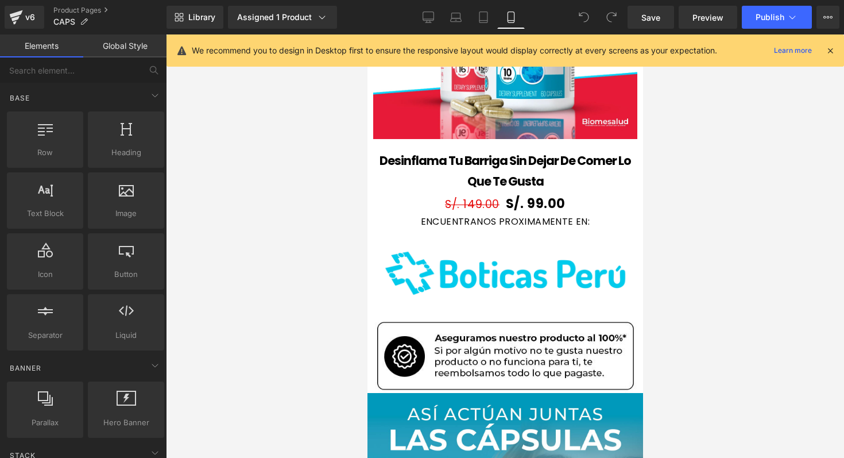
scroll to position [1426, 0]
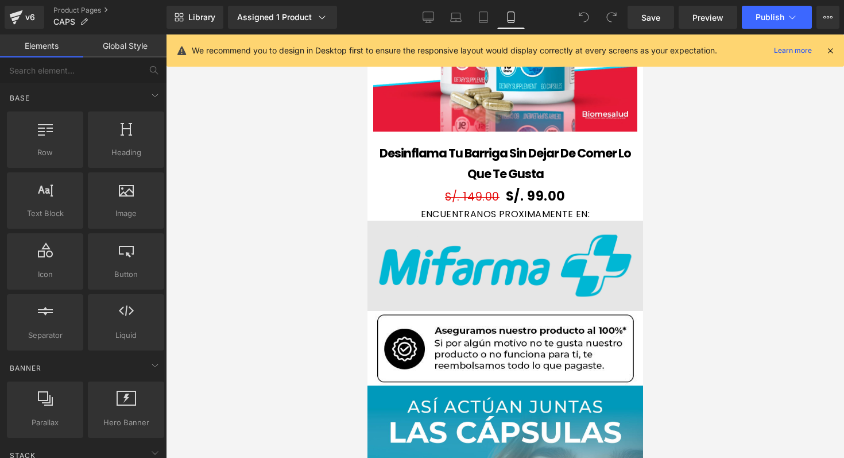
click at [423, 277] on img at bounding box center [505, 265] width 276 height 90
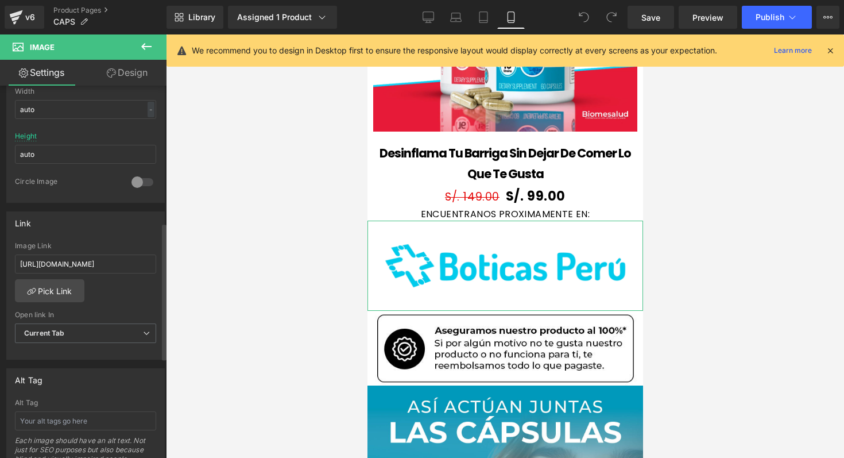
scroll to position [372, 0]
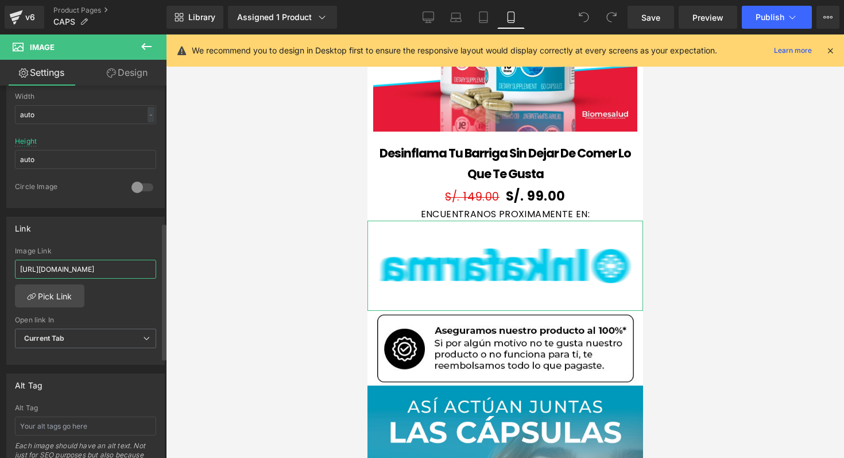
click at [137, 270] on input "[URL][DOMAIN_NAME]" at bounding box center [85, 269] width 141 height 19
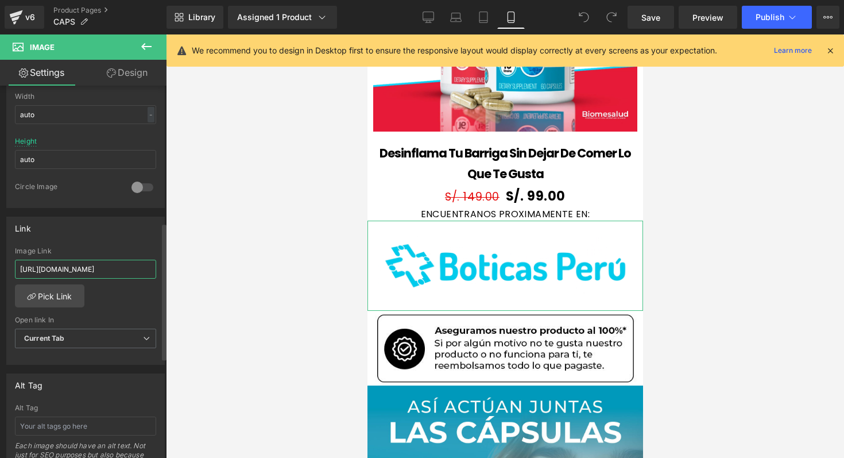
click at [146, 271] on input "[URL][DOMAIN_NAME]" at bounding box center [85, 269] width 141 height 19
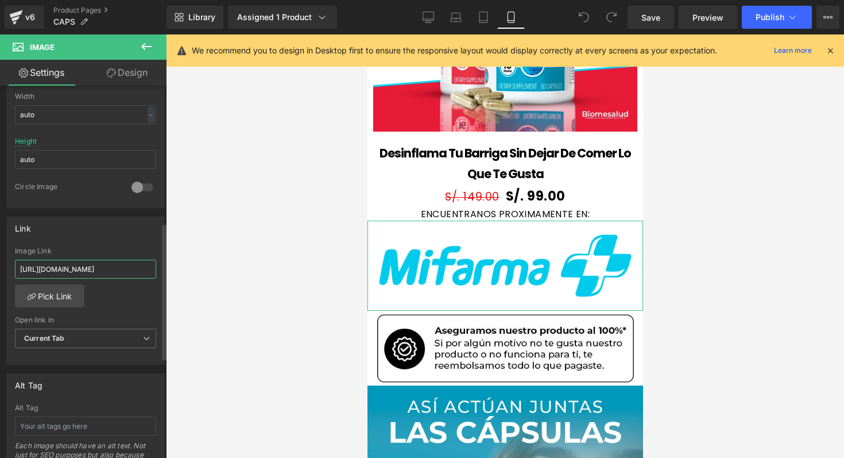
click at [146, 271] on input "[URL][DOMAIN_NAME]" at bounding box center [85, 269] width 141 height 19
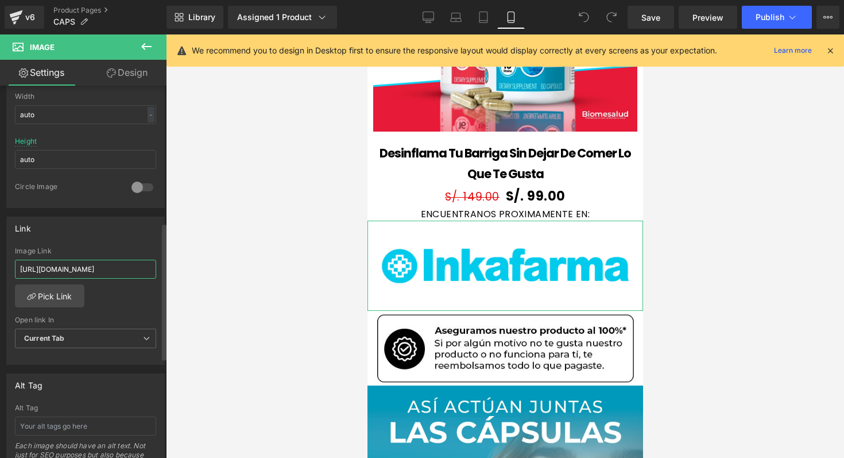
click at [146, 271] on input "[URL][DOMAIN_NAME]" at bounding box center [85, 269] width 141 height 19
click at [226, 255] on div at bounding box center [505, 245] width 678 height 423
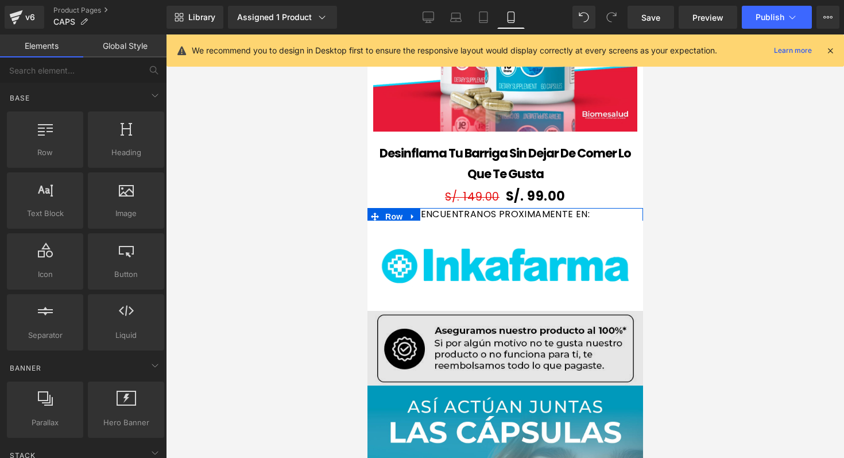
click at [446, 324] on img at bounding box center [505, 348] width 276 height 75
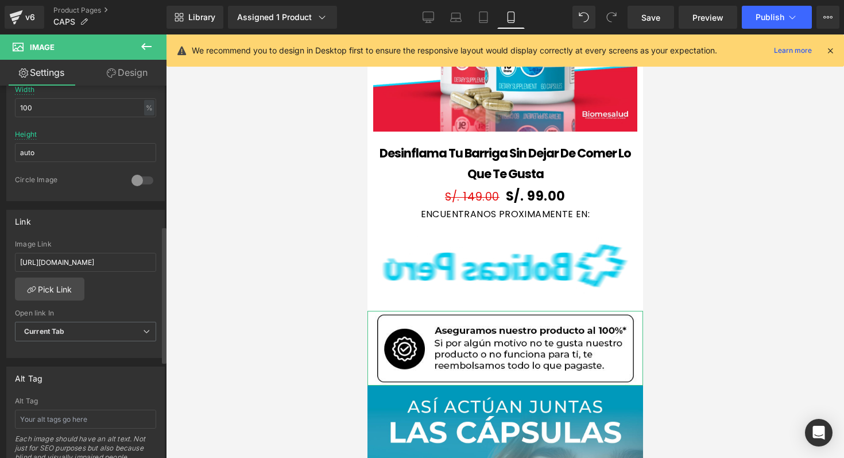
scroll to position [382, 0]
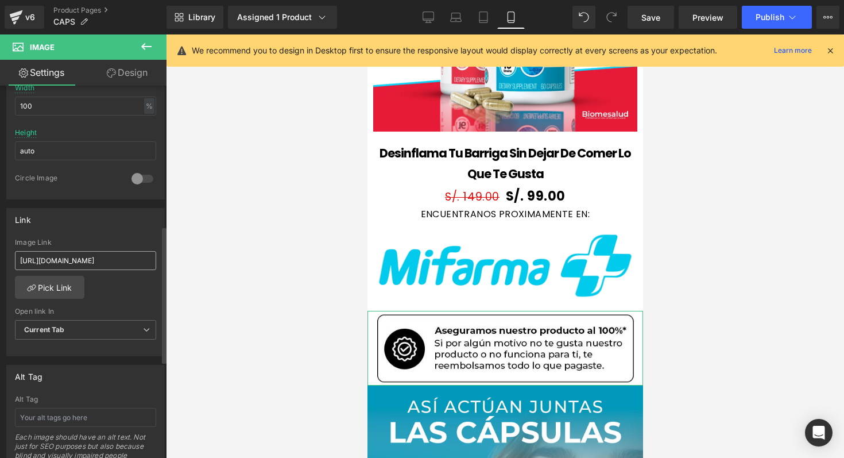
click at [137, 264] on input "[URL][DOMAIN_NAME]" at bounding box center [85, 260] width 141 height 19
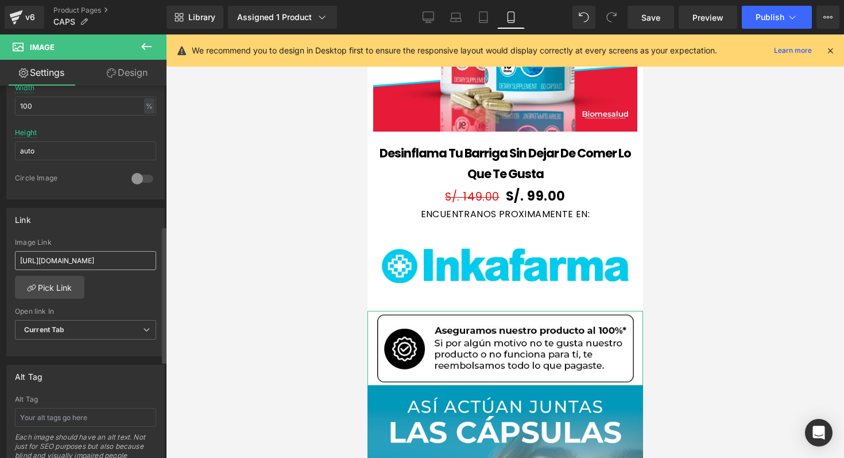
click at [137, 264] on input "[URL][DOMAIN_NAME]" at bounding box center [85, 260] width 141 height 19
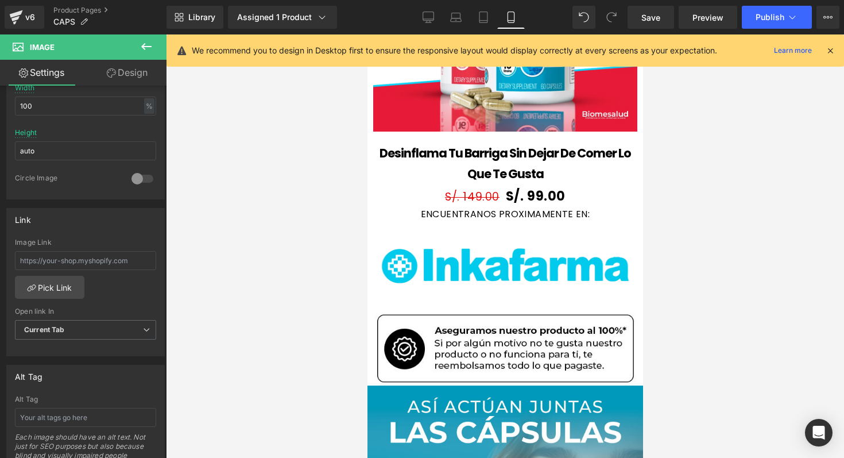
click at [260, 245] on div at bounding box center [505, 245] width 678 height 423
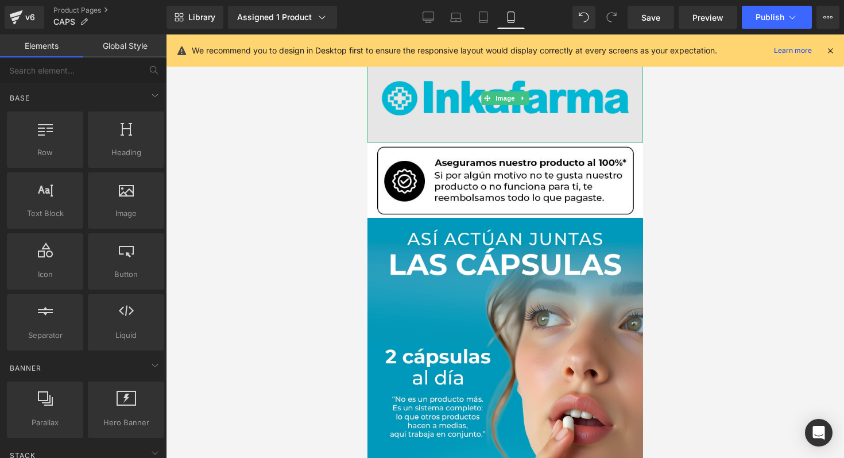
scroll to position [1602, 0]
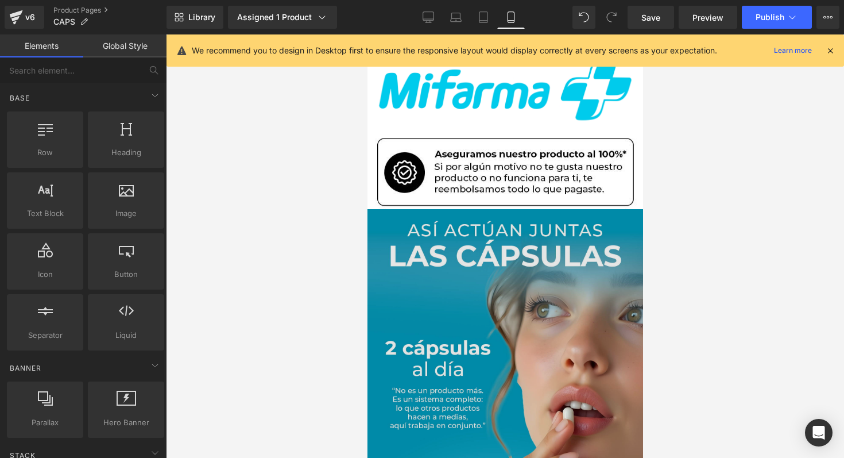
click at [421, 260] on img at bounding box center [505, 415] width 276 height 413
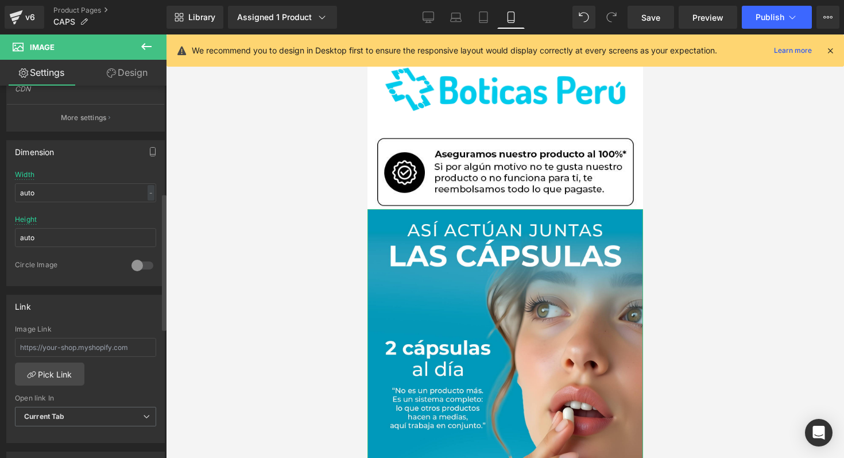
scroll to position [297, 0]
click at [655, 23] on link "Save" at bounding box center [651, 17] width 47 height 23
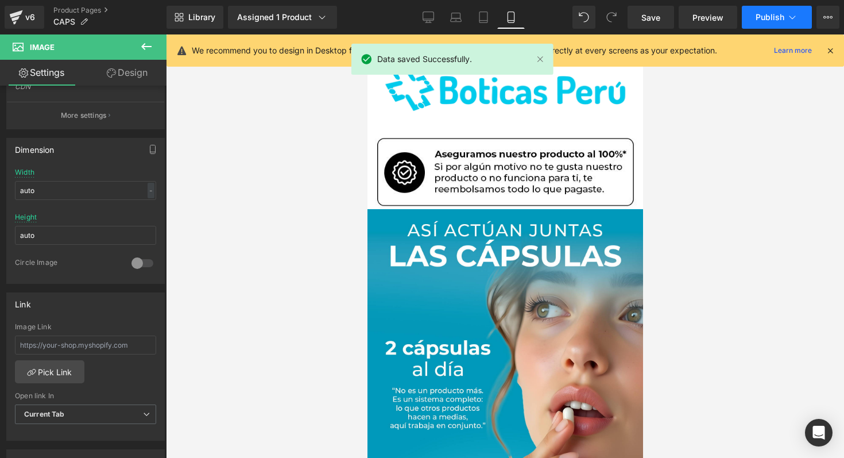
click at [789, 18] on icon at bounding box center [792, 16] width 11 height 11
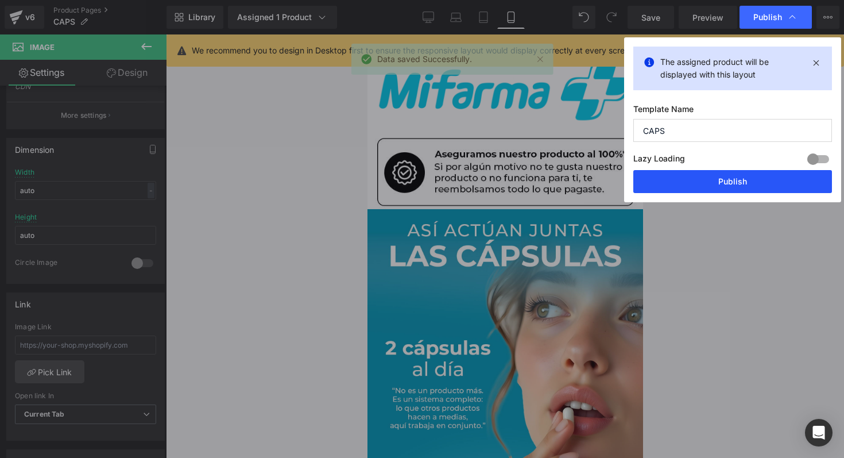
click at [701, 181] on button "Publish" at bounding box center [732, 181] width 199 height 23
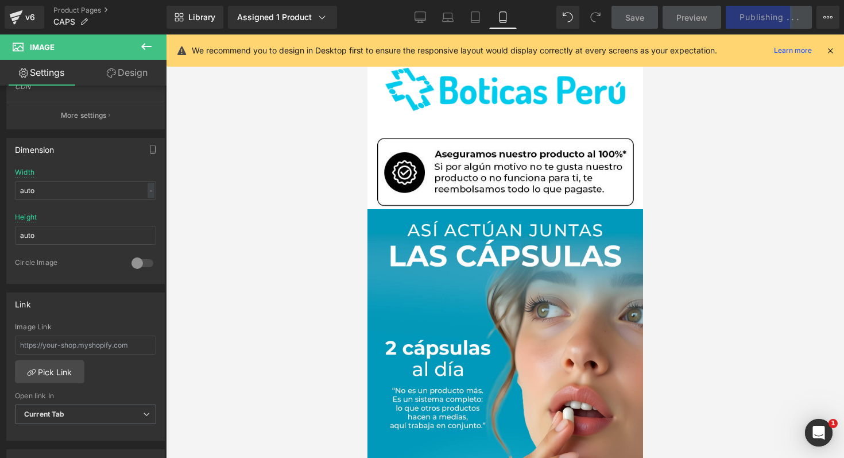
scroll to position [0, 0]
